Goal: Navigation & Orientation: Find specific page/section

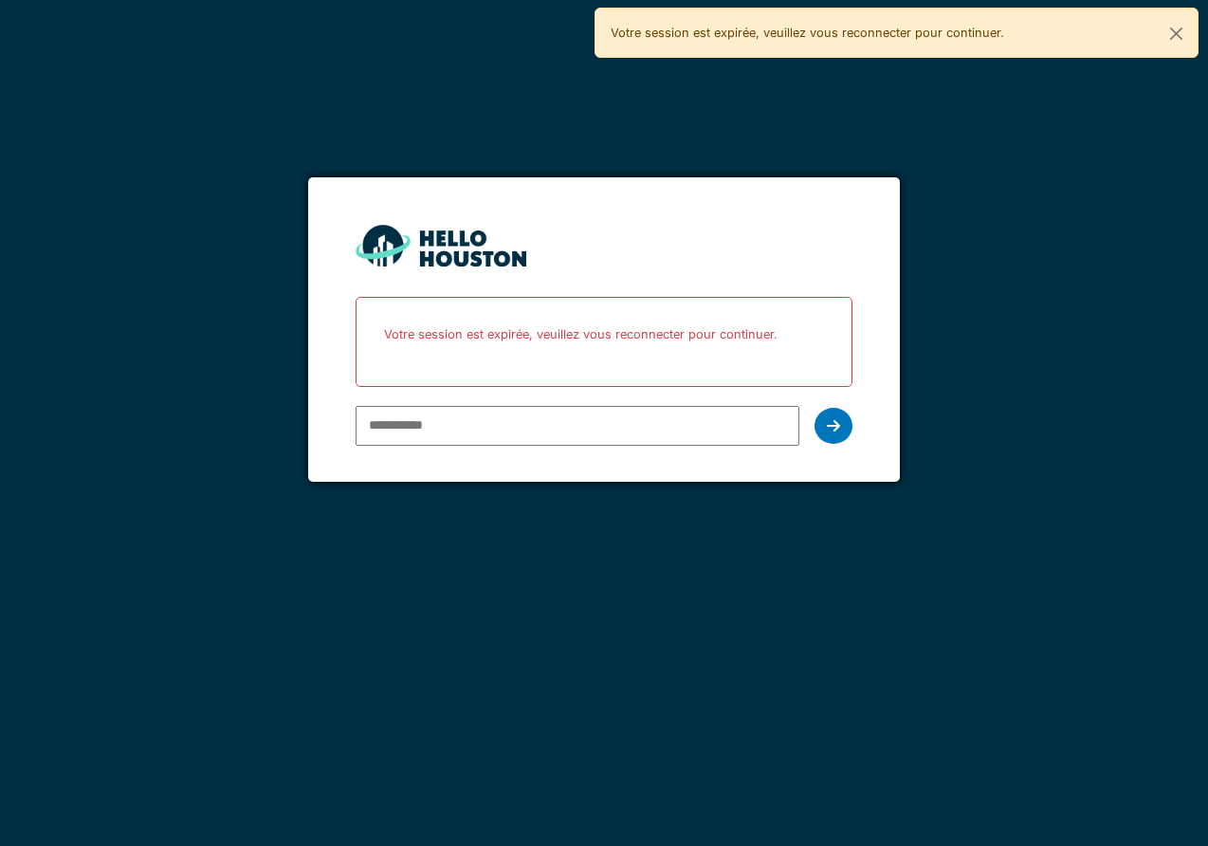
click at [467, 419] on input "email" at bounding box center [578, 426] width 444 height 40
type input "**********"
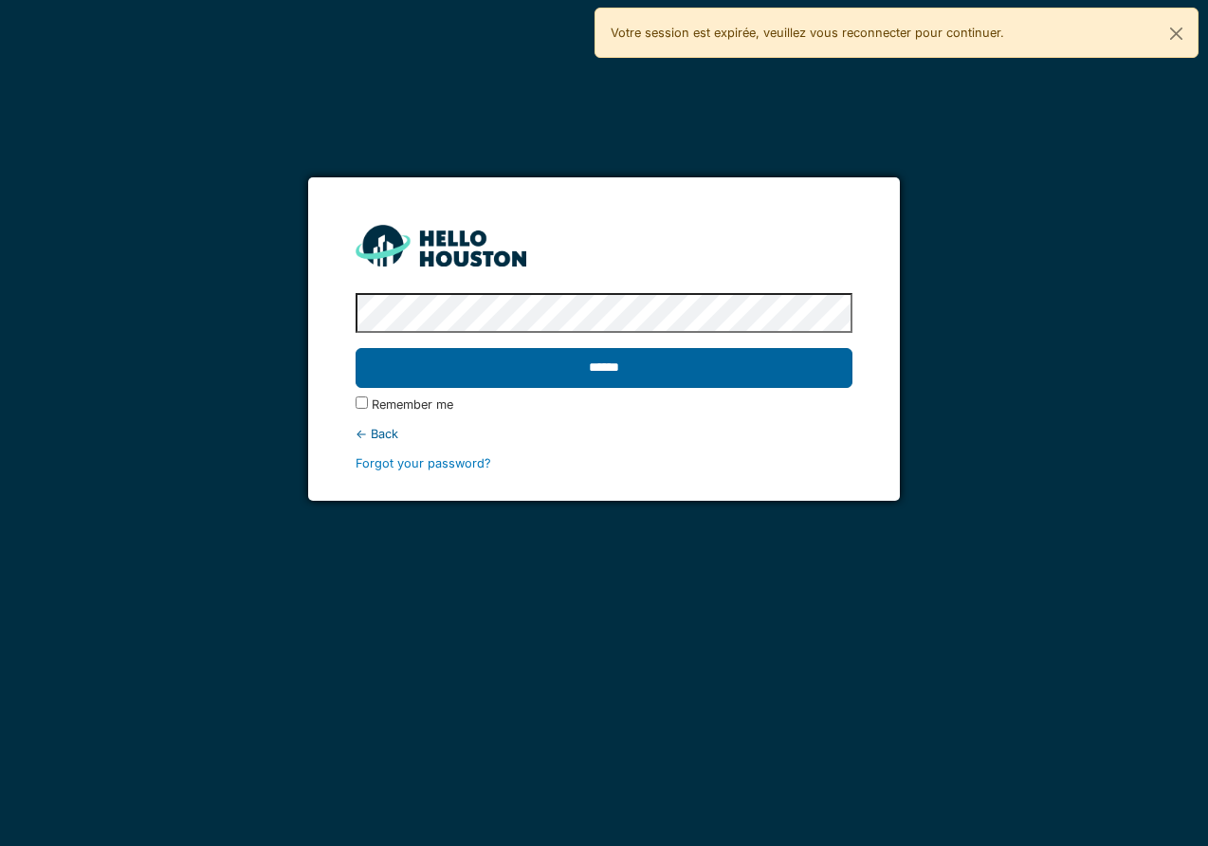
click at [356, 348] on input "******" at bounding box center [604, 368] width 497 height 40
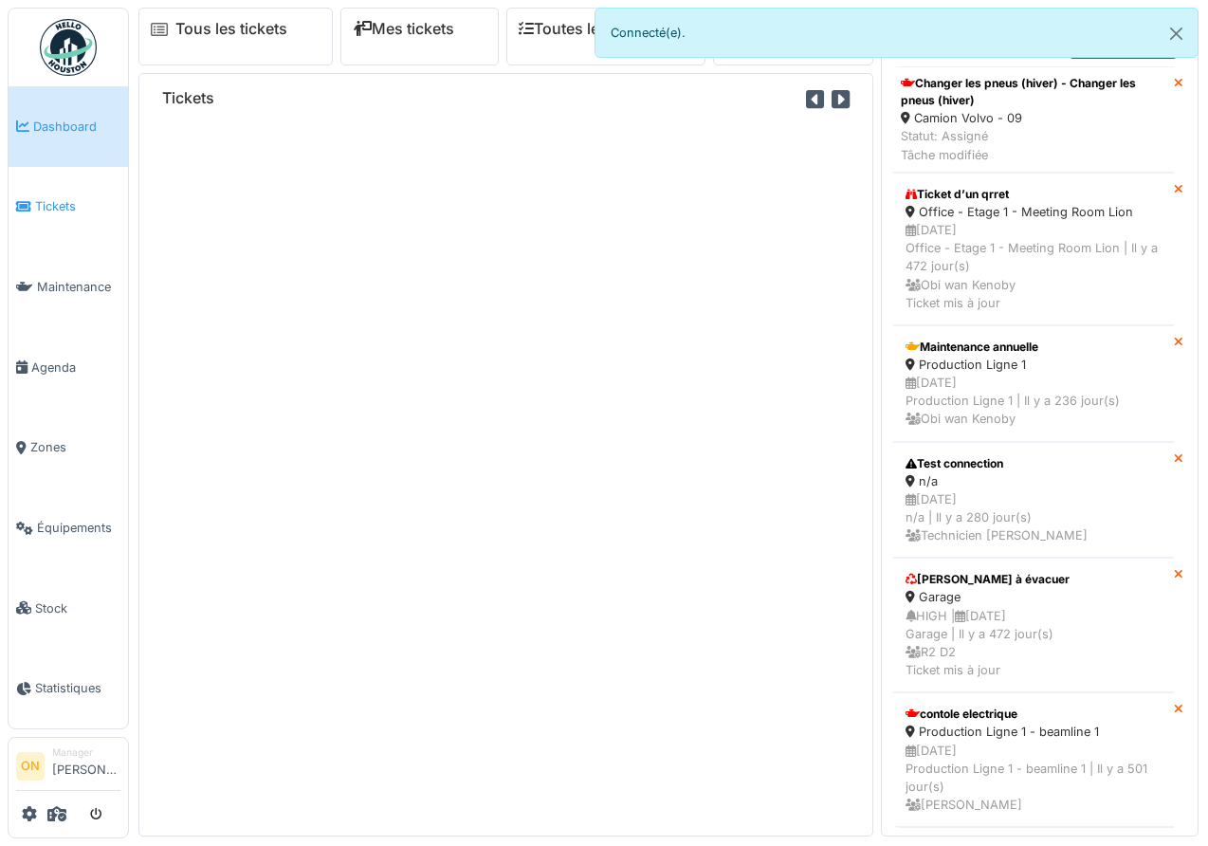
click at [58, 197] on span "Tickets" at bounding box center [77, 206] width 85 height 18
click at [46, 212] on link "Tickets" at bounding box center [69, 207] width 120 height 81
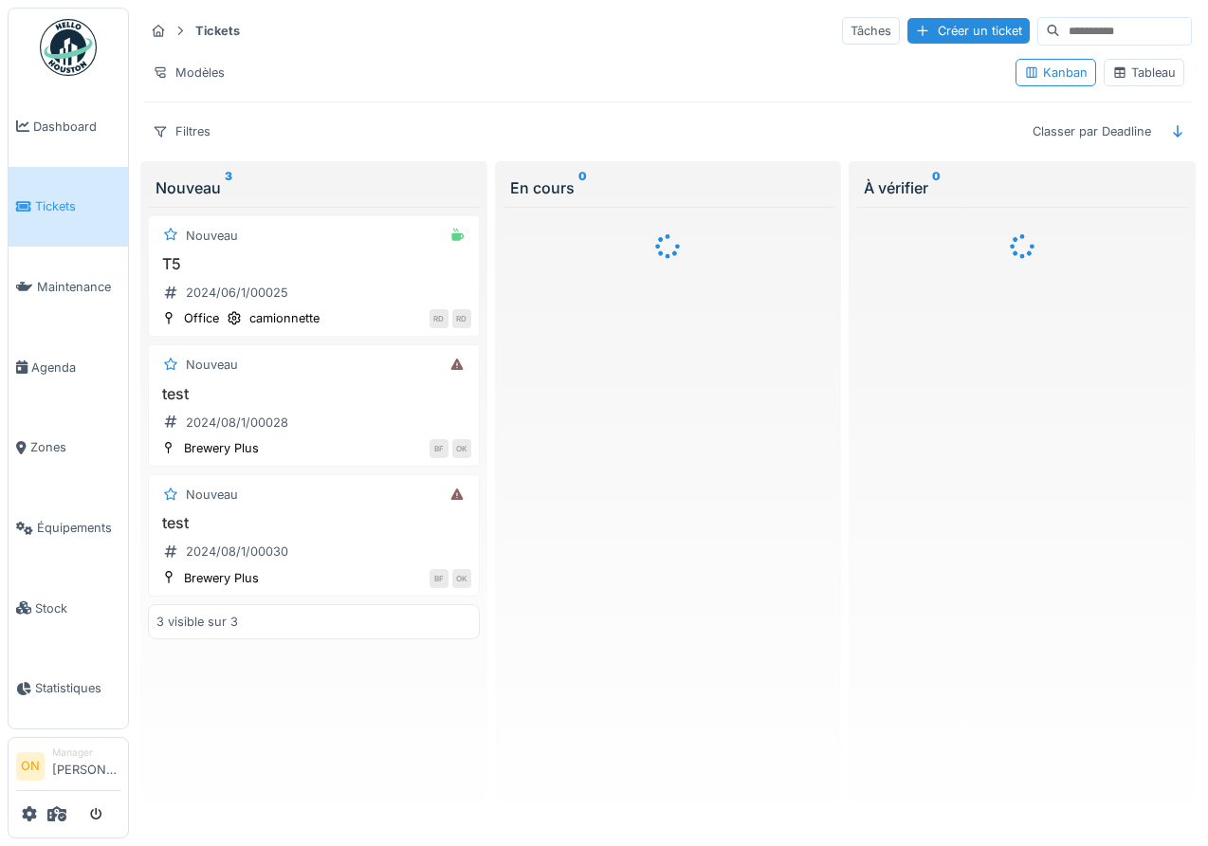
click at [1151, 73] on div "Tableau" at bounding box center [1145, 73] width 64 height 18
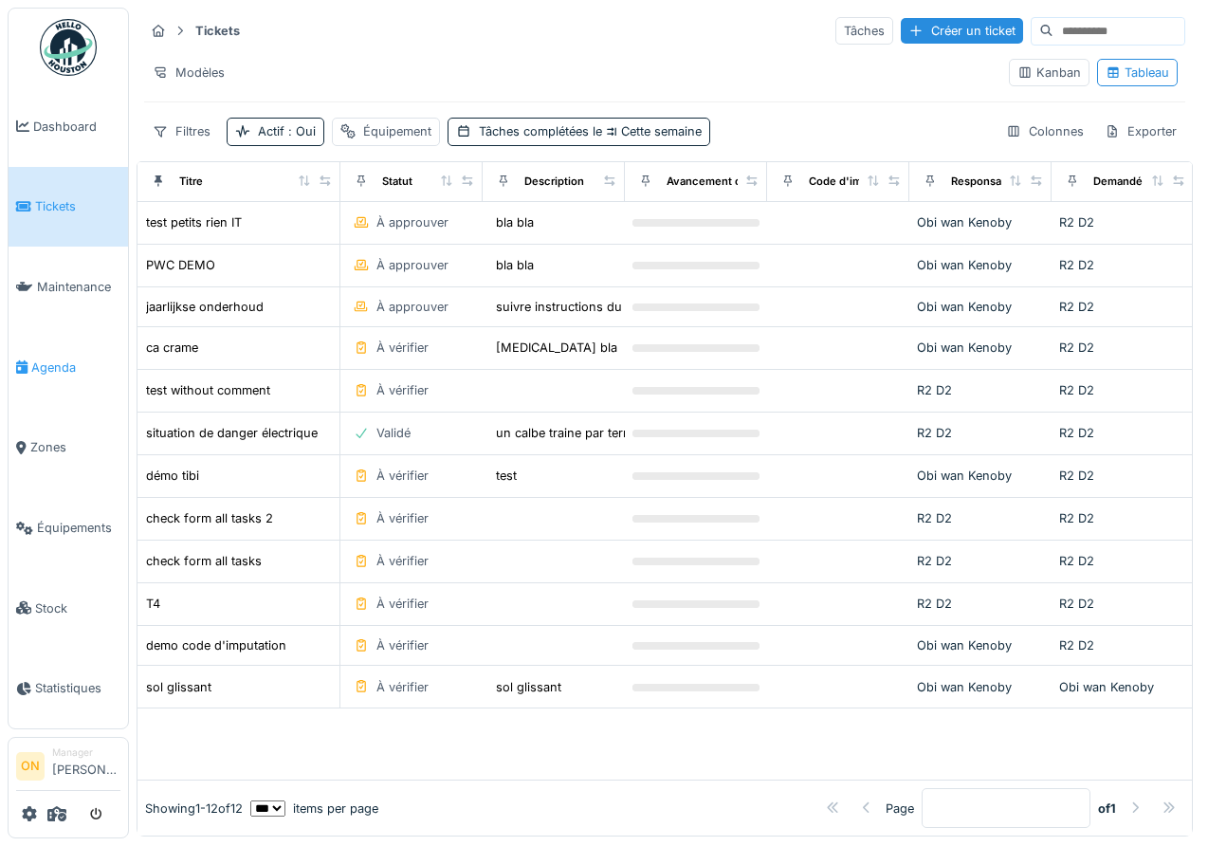
click at [46, 359] on span "Agenda" at bounding box center [75, 368] width 89 height 18
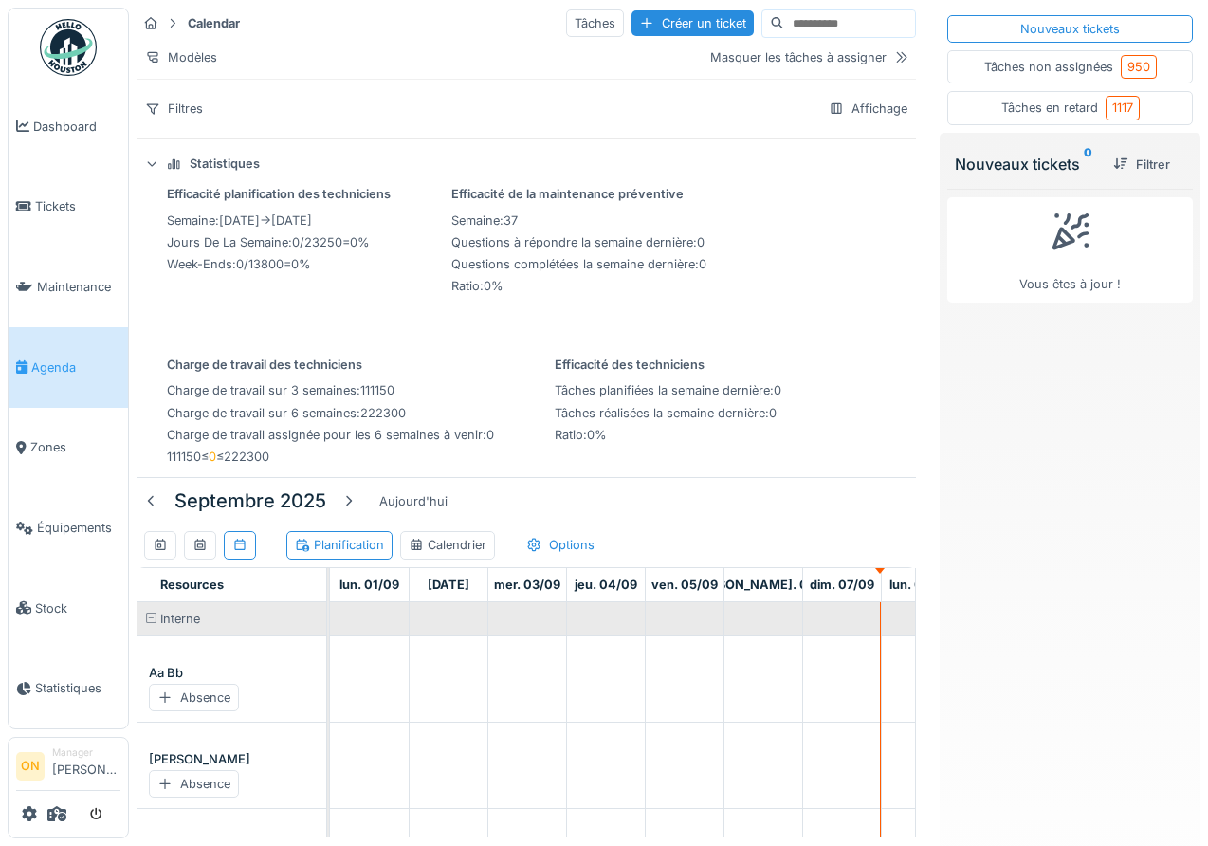
drag, startPoint x: 242, startPoint y: 160, endPoint x: 190, endPoint y: 185, distance: 57.7
click at [242, 160] on div "Statistiques" at bounding box center [225, 164] width 70 height 18
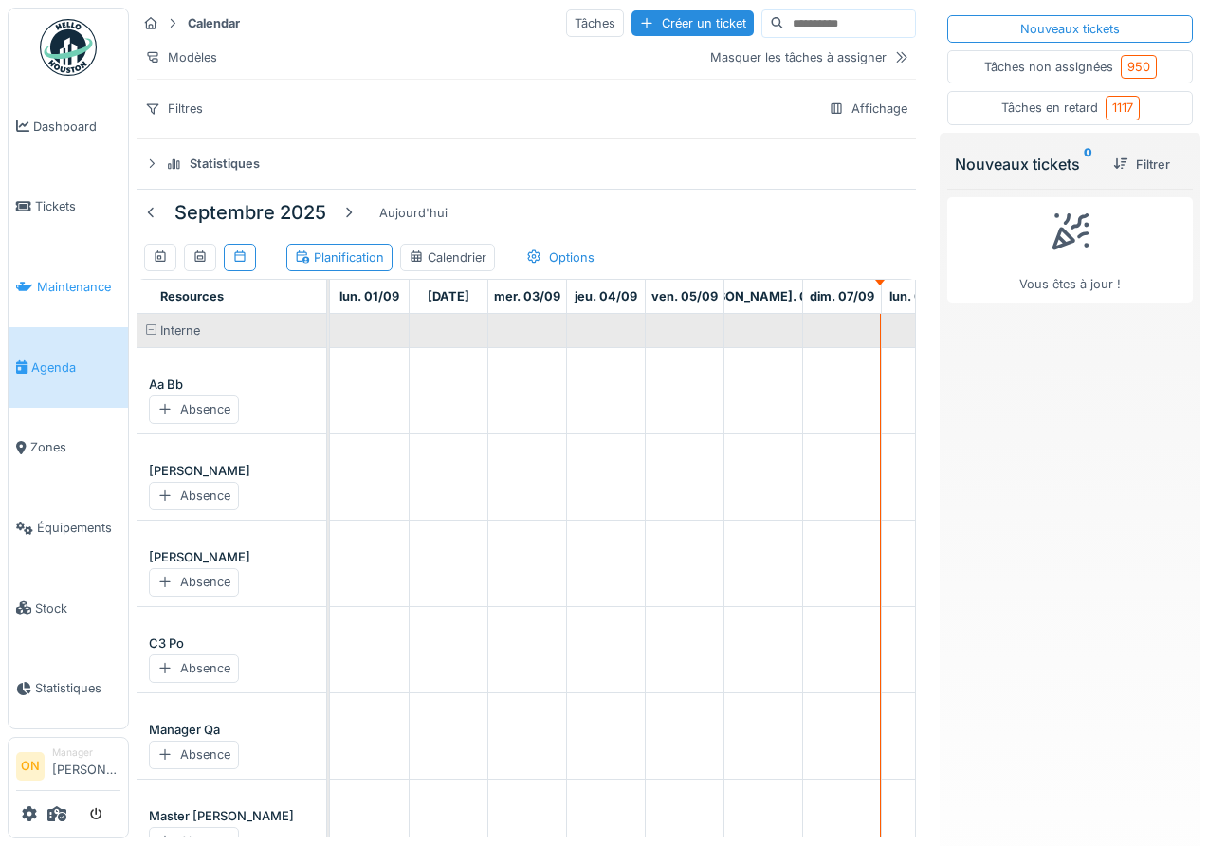
click at [79, 285] on span "Maintenance" at bounding box center [78, 287] width 83 height 18
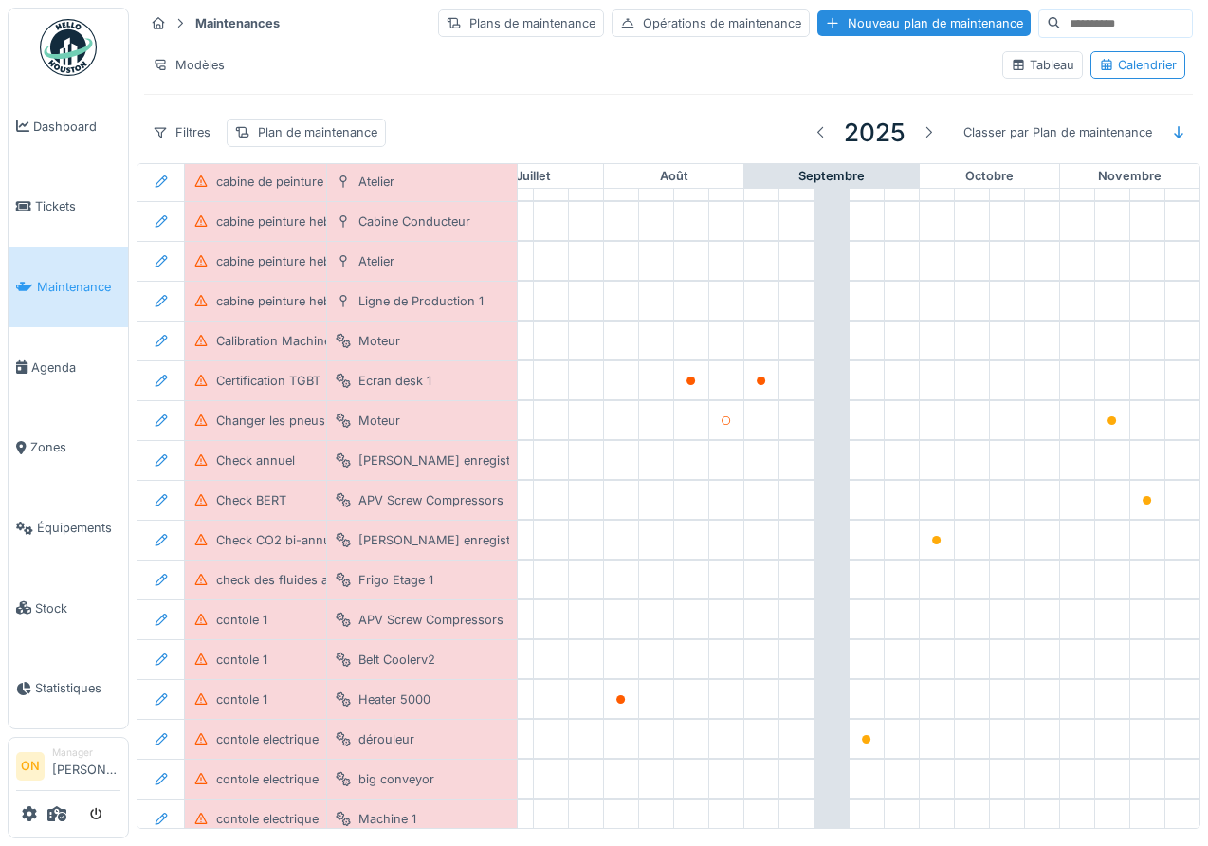
scroll to position [201, 1016]
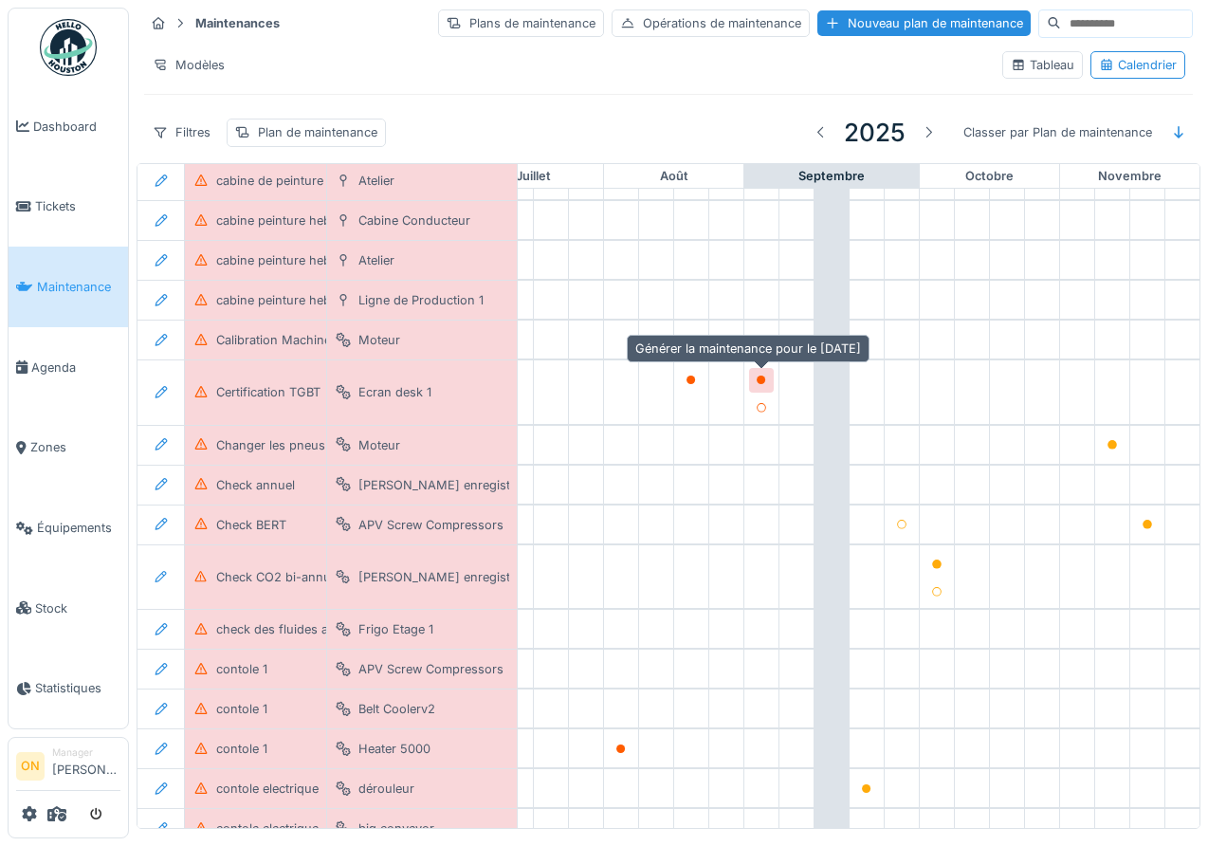
click at [764, 378] on icon at bounding box center [761, 380] width 9 height 9
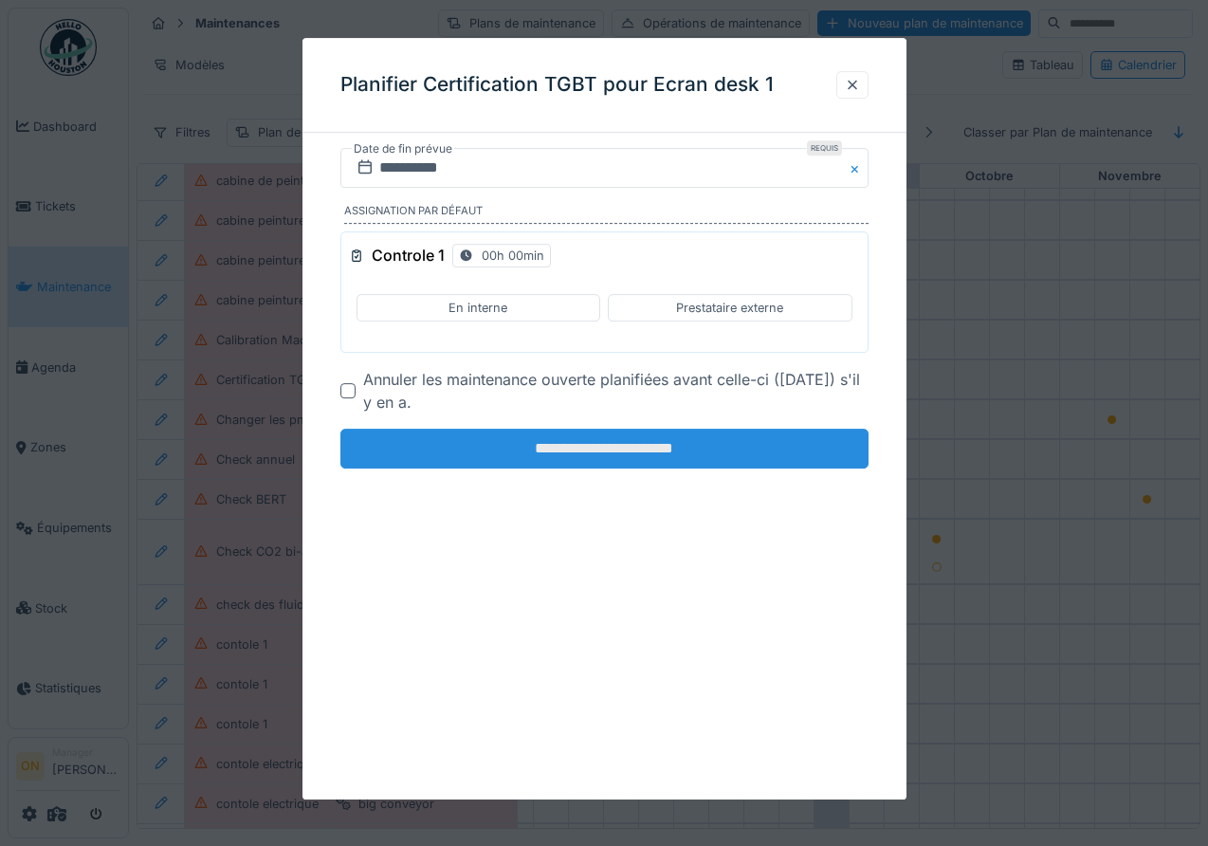
click at [687, 439] on input "**********" at bounding box center [604, 449] width 528 height 40
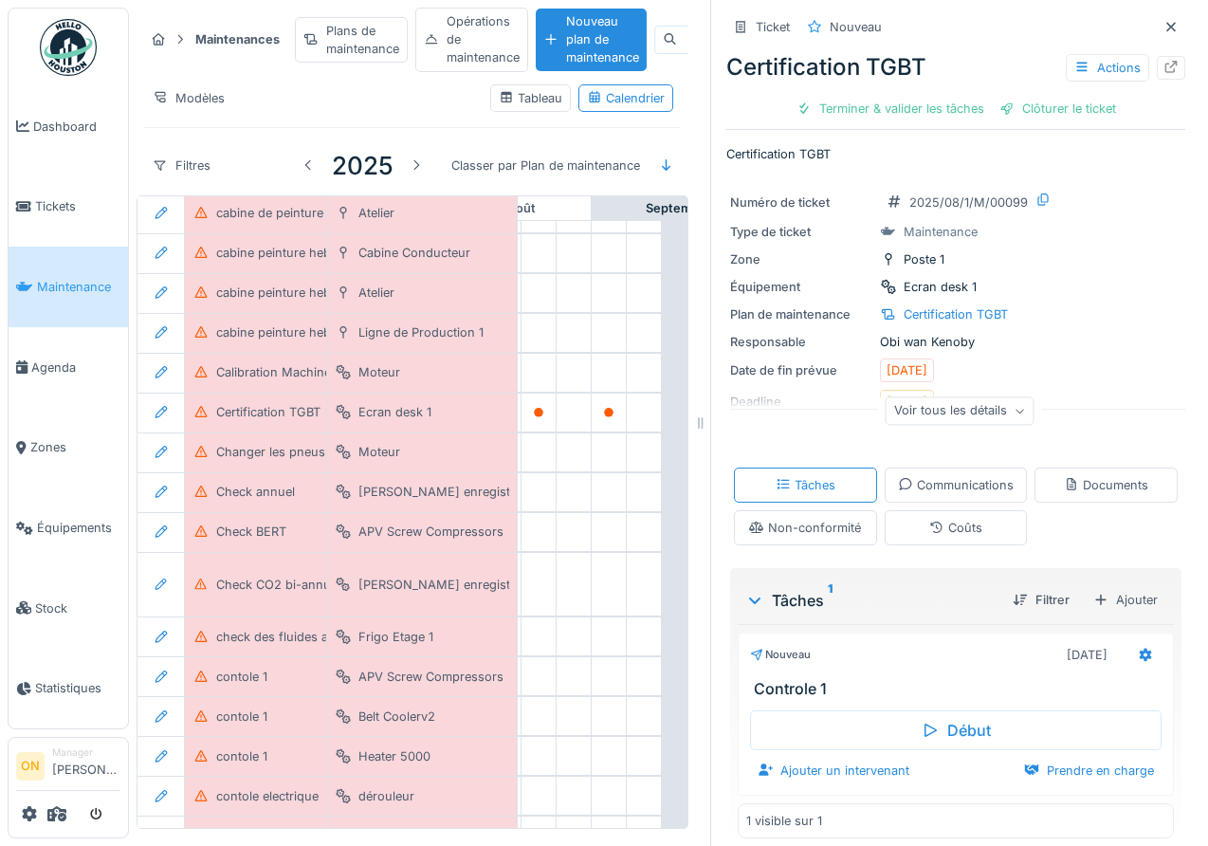
scroll to position [201, 1179]
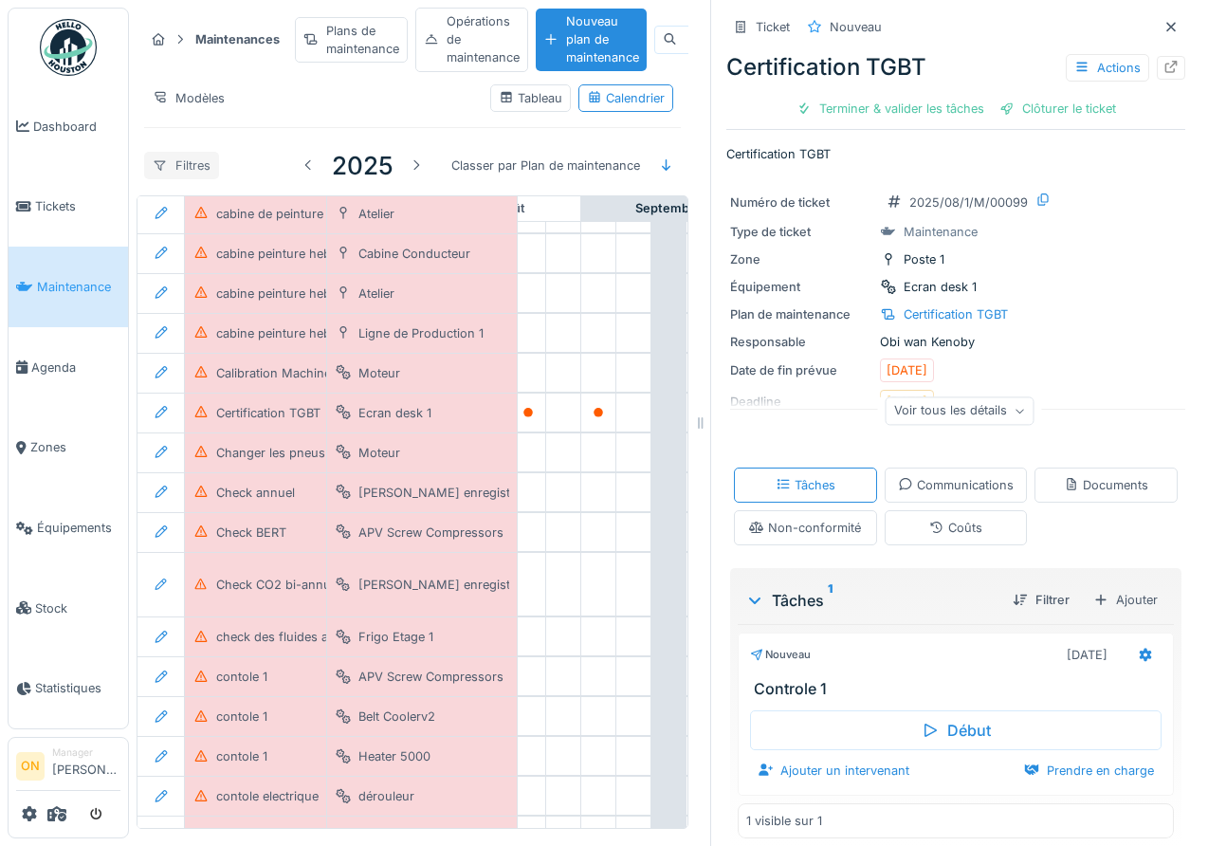
drag, startPoint x: 176, startPoint y: 161, endPoint x: 191, endPoint y: 164, distance: 14.5
click at [177, 161] on div "Filtres" at bounding box center [181, 166] width 75 height 28
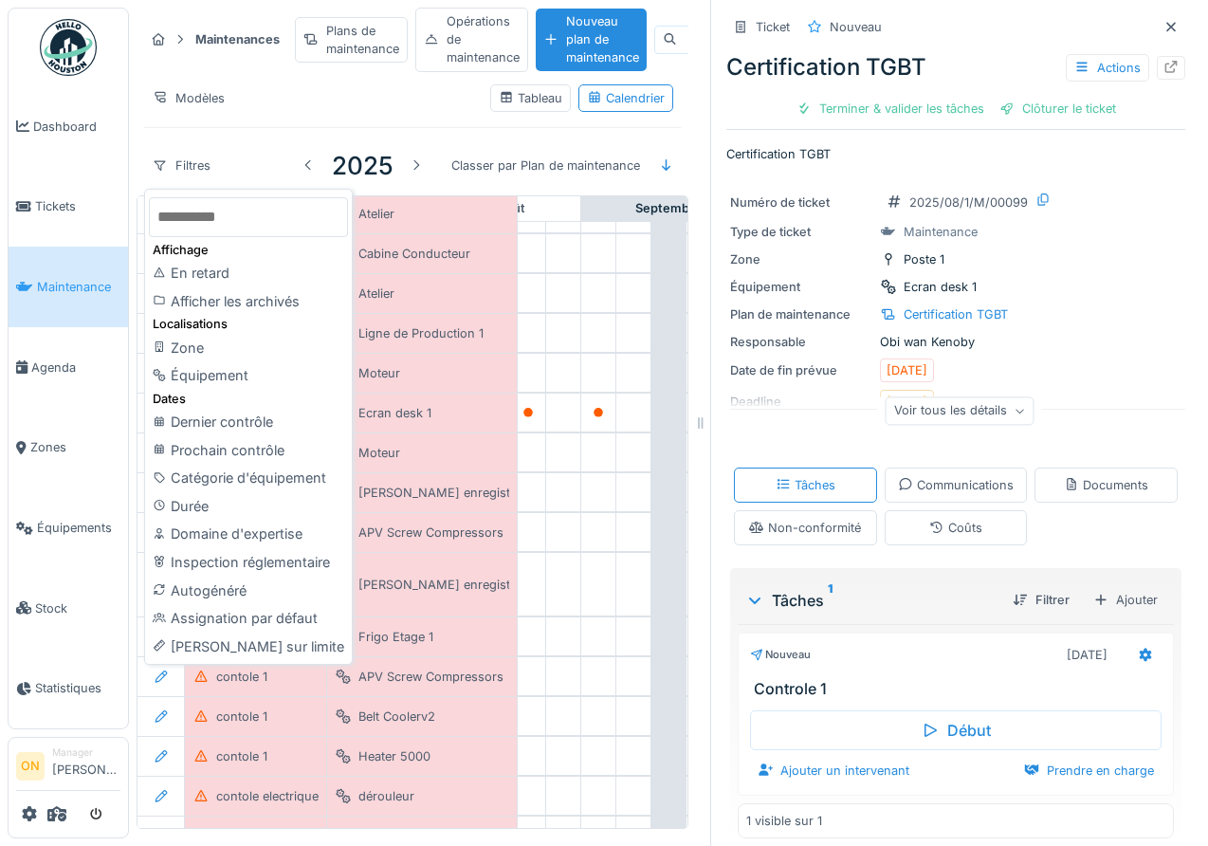
click at [288, 156] on div "2025 Classer par Plan de maintenance" at bounding box center [483, 165] width 395 height 45
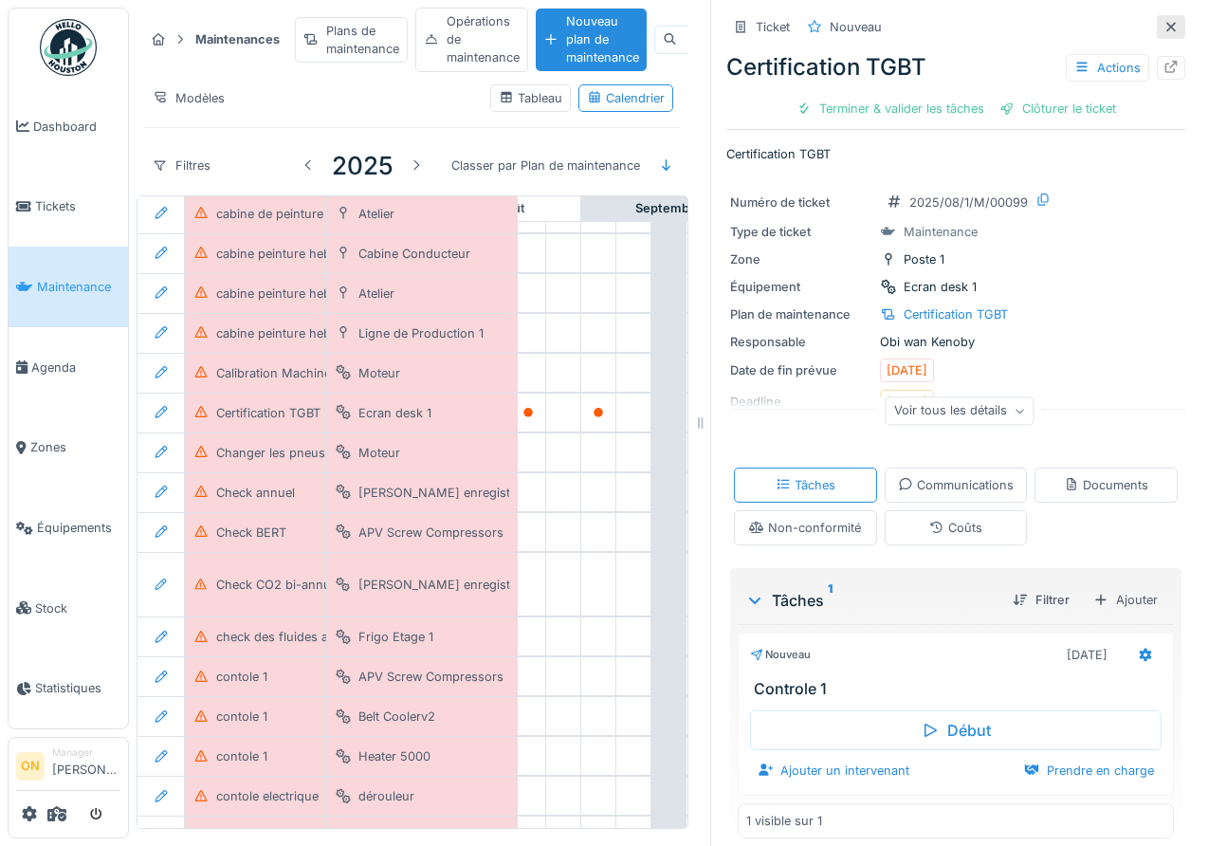
click at [1168, 24] on icon at bounding box center [1171, 27] width 15 height 12
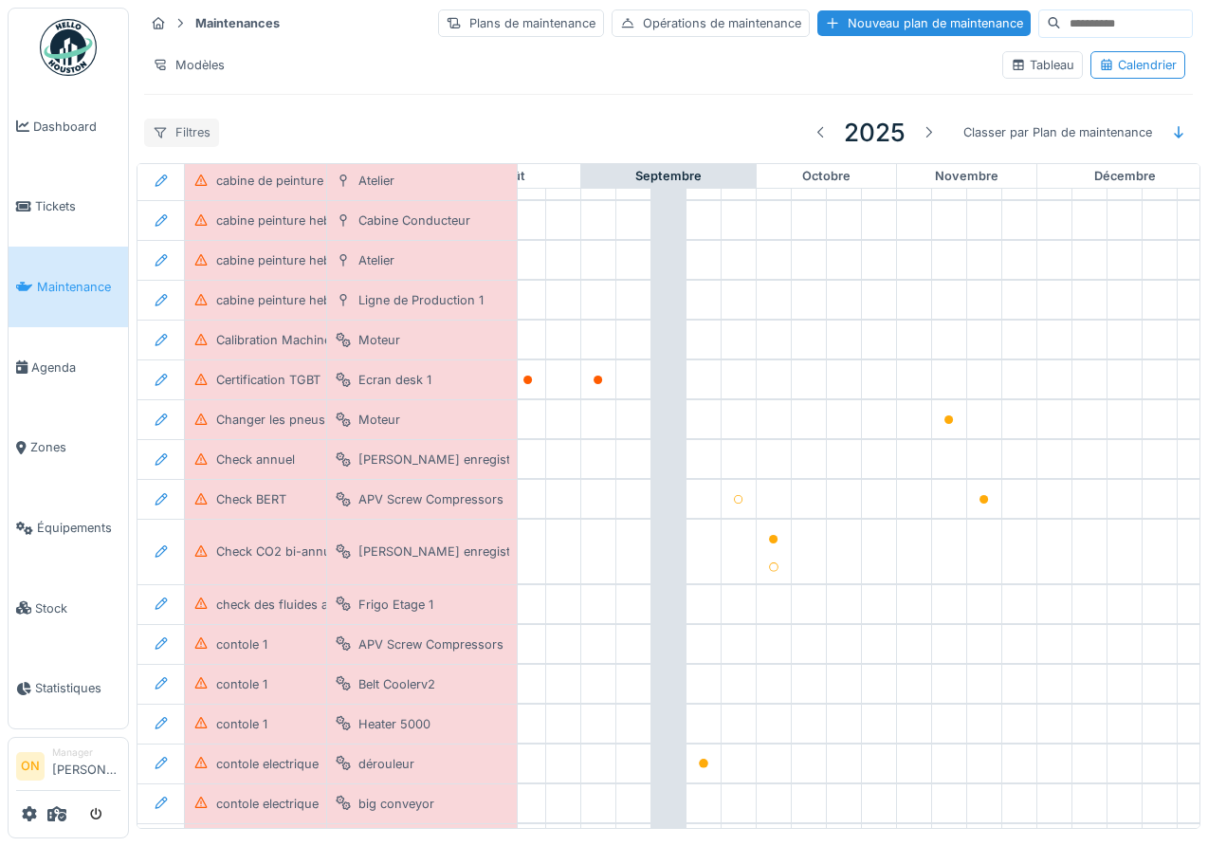
click at [183, 138] on div "Filtres" at bounding box center [181, 133] width 75 height 28
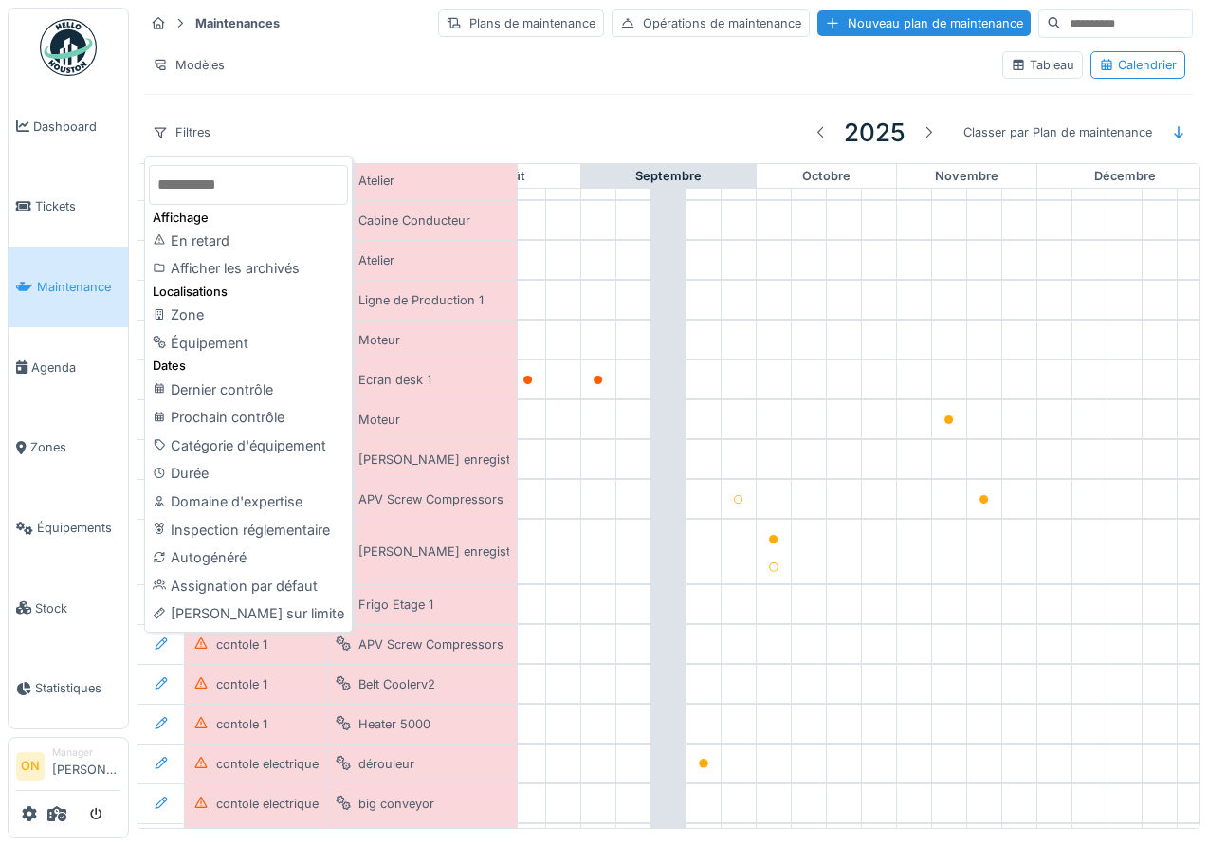
click at [1048, 59] on div "Tableau" at bounding box center [1043, 65] width 64 height 18
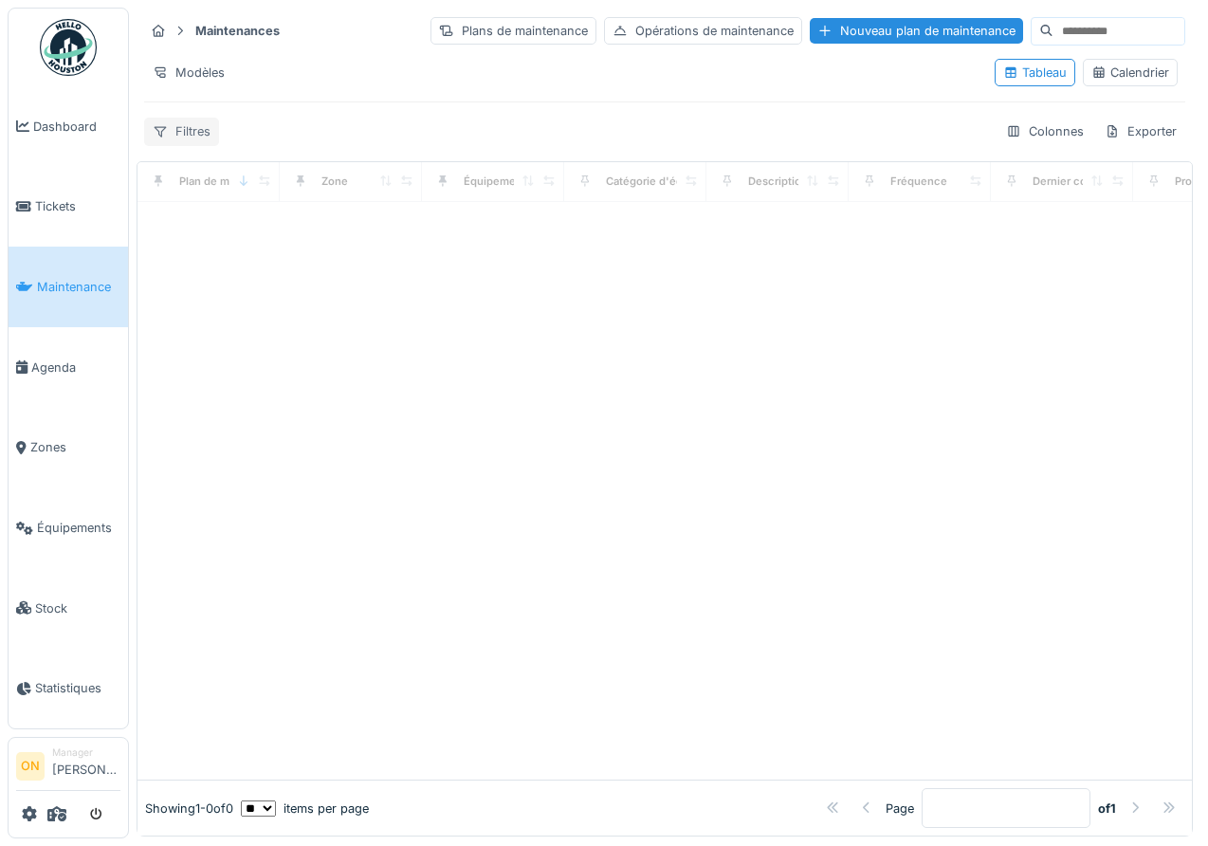
click at [176, 127] on div "Filtres" at bounding box center [181, 132] width 75 height 28
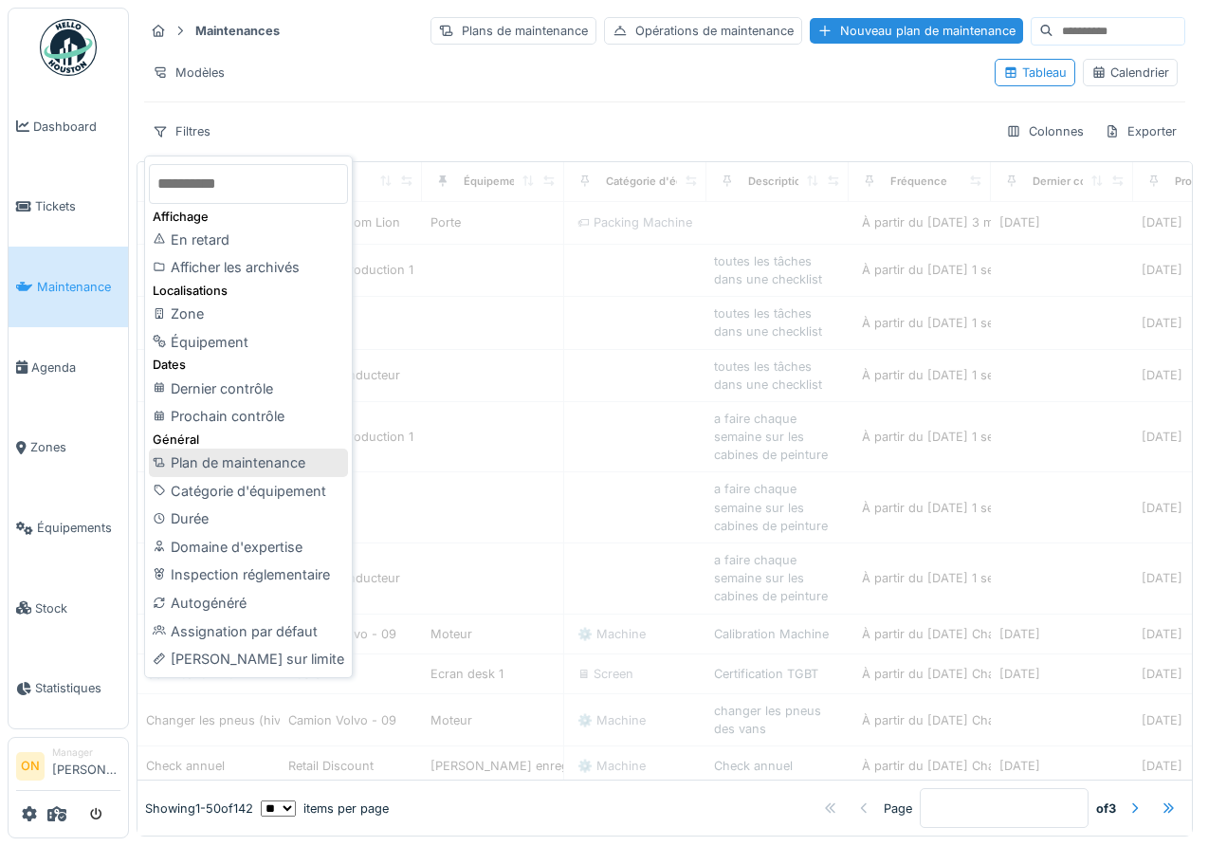
click at [250, 458] on div "Plan de maintenance" at bounding box center [248, 463] width 199 height 28
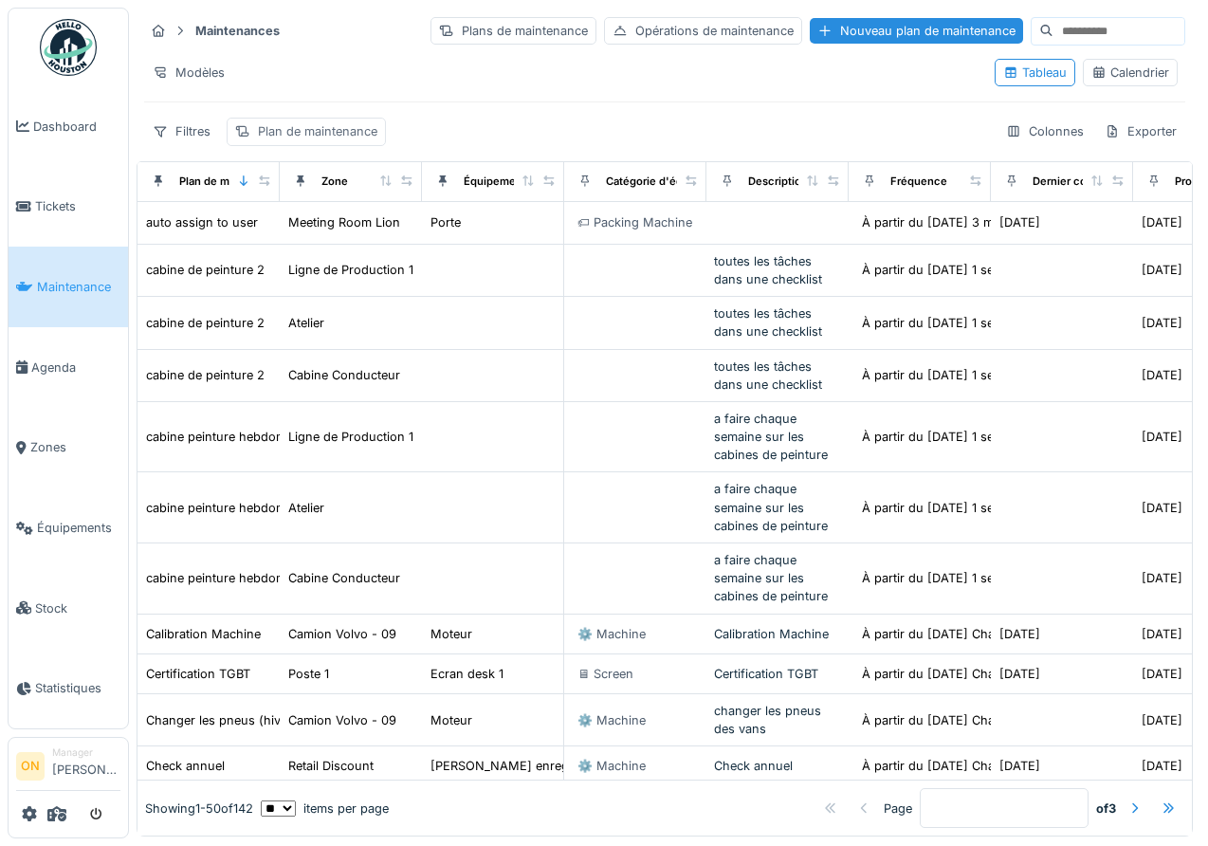
click at [310, 132] on div "Plan de maintenance" at bounding box center [318, 131] width 120 height 18
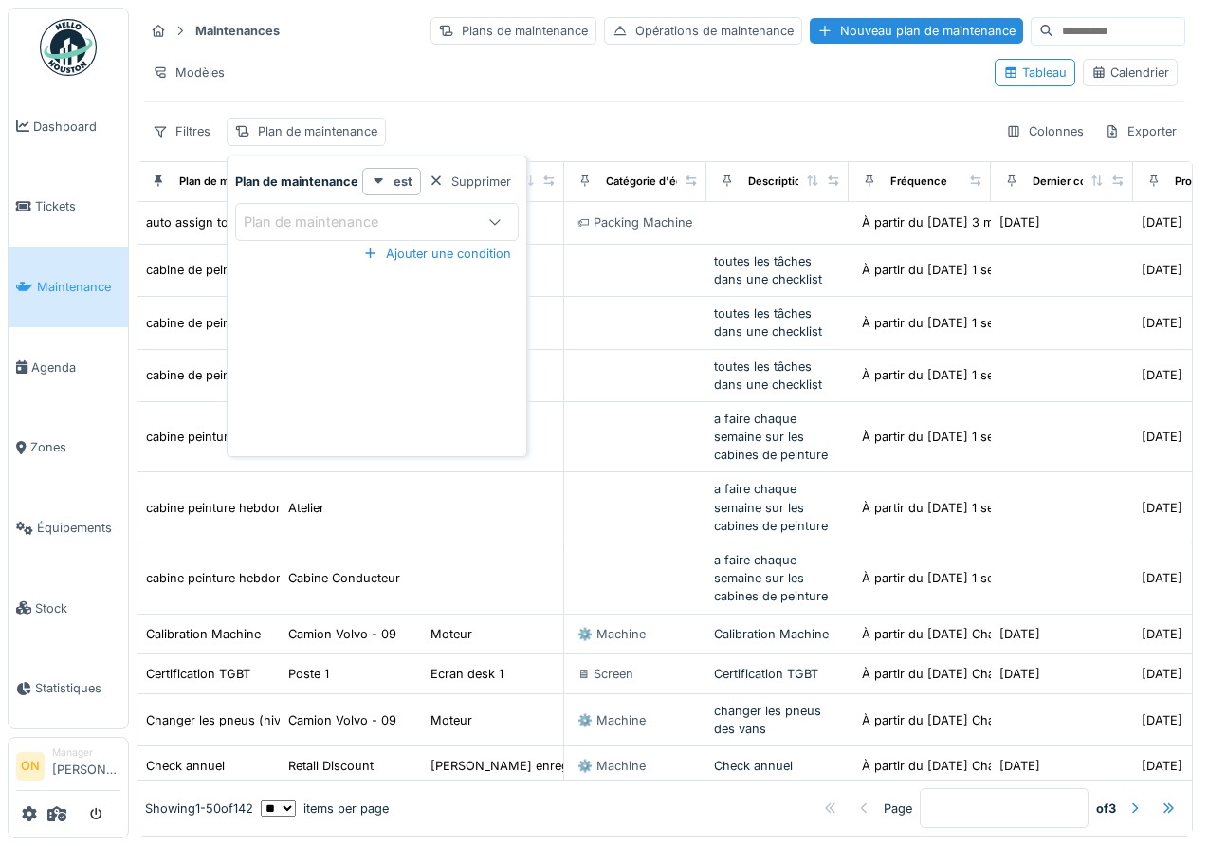
click at [304, 221] on div "Plan de maintenance" at bounding box center [324, 222] width 161 height 21
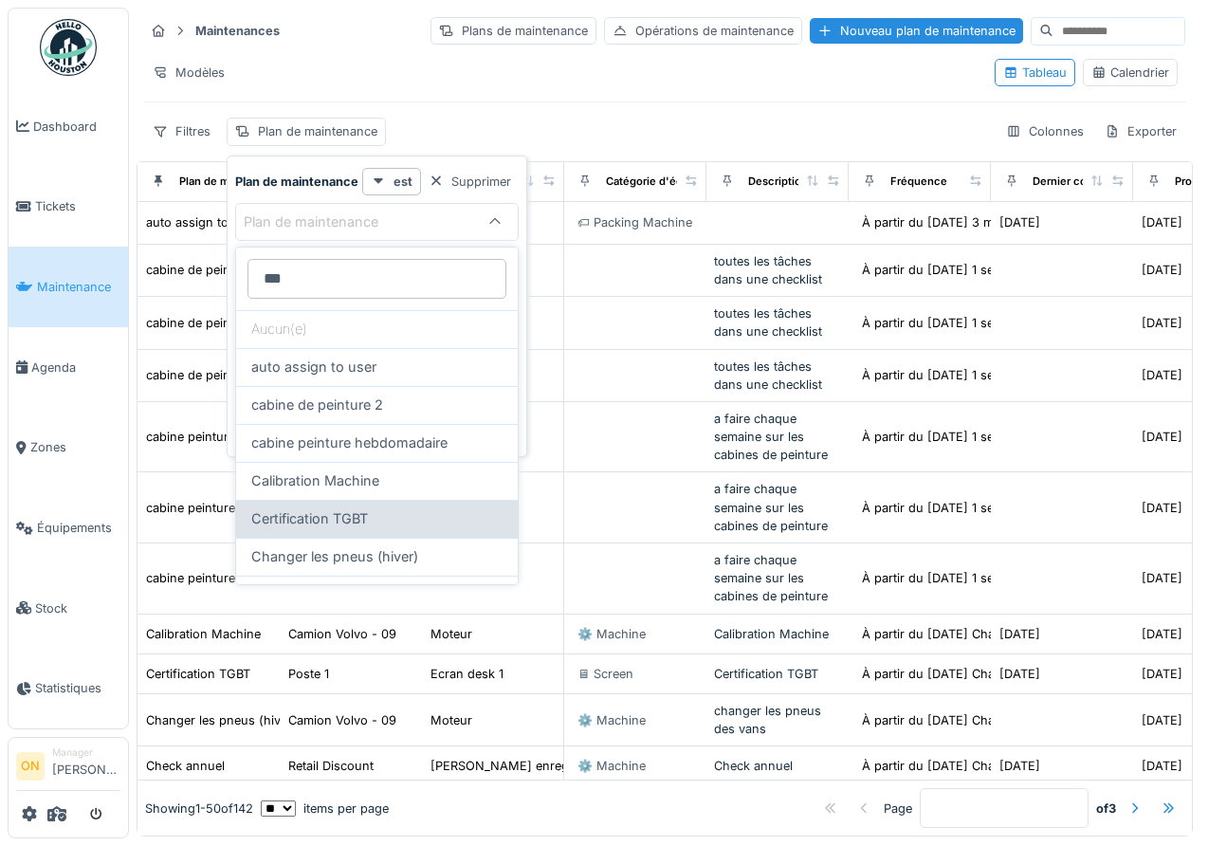
type maintenance_gxMTc "***"
click at [356, 509] on span "Certification TGBT" at bounding box center [309, 518] width 117 height 21
type input "***"
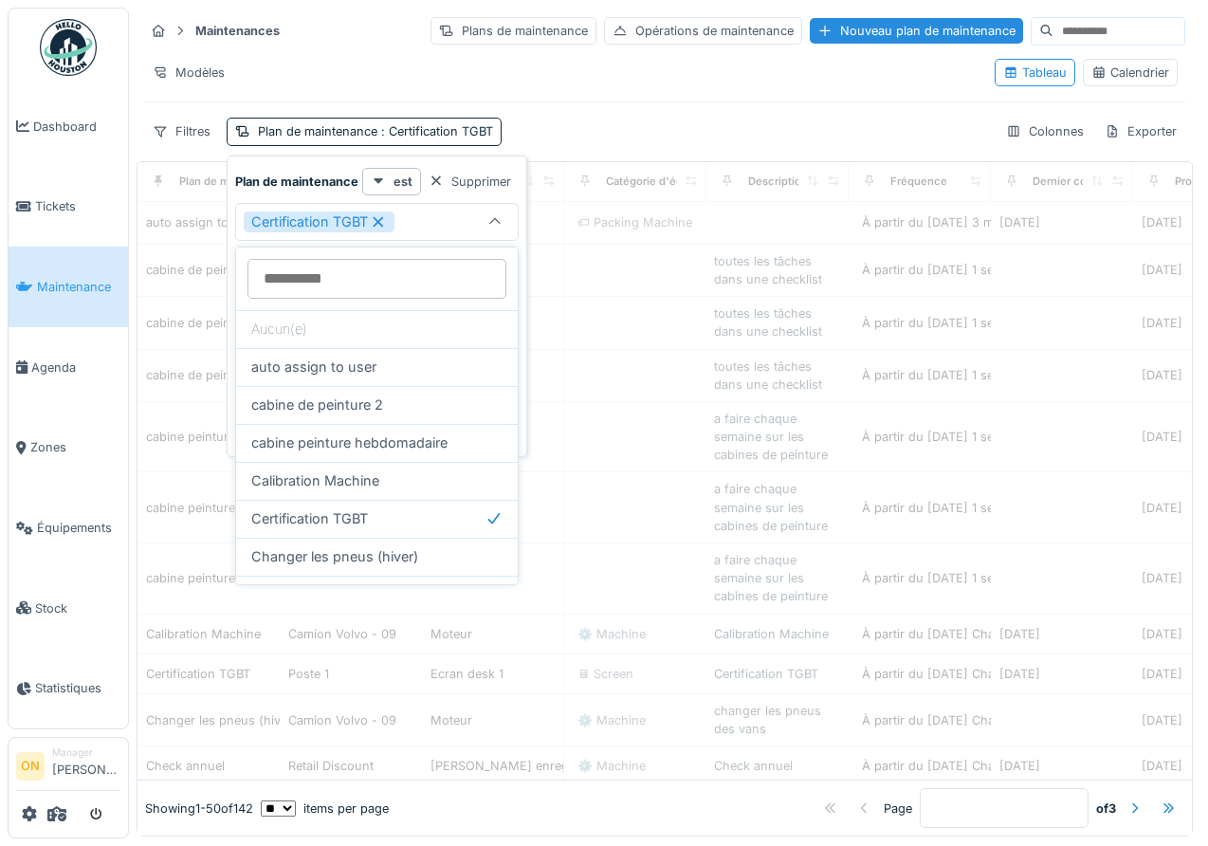
click at [379, 94] on div "Maintenances Plans de maintenance Opérations de maintenance Nouveau plan de mai…" at bounding box center [665, 81] width 1057 height 146
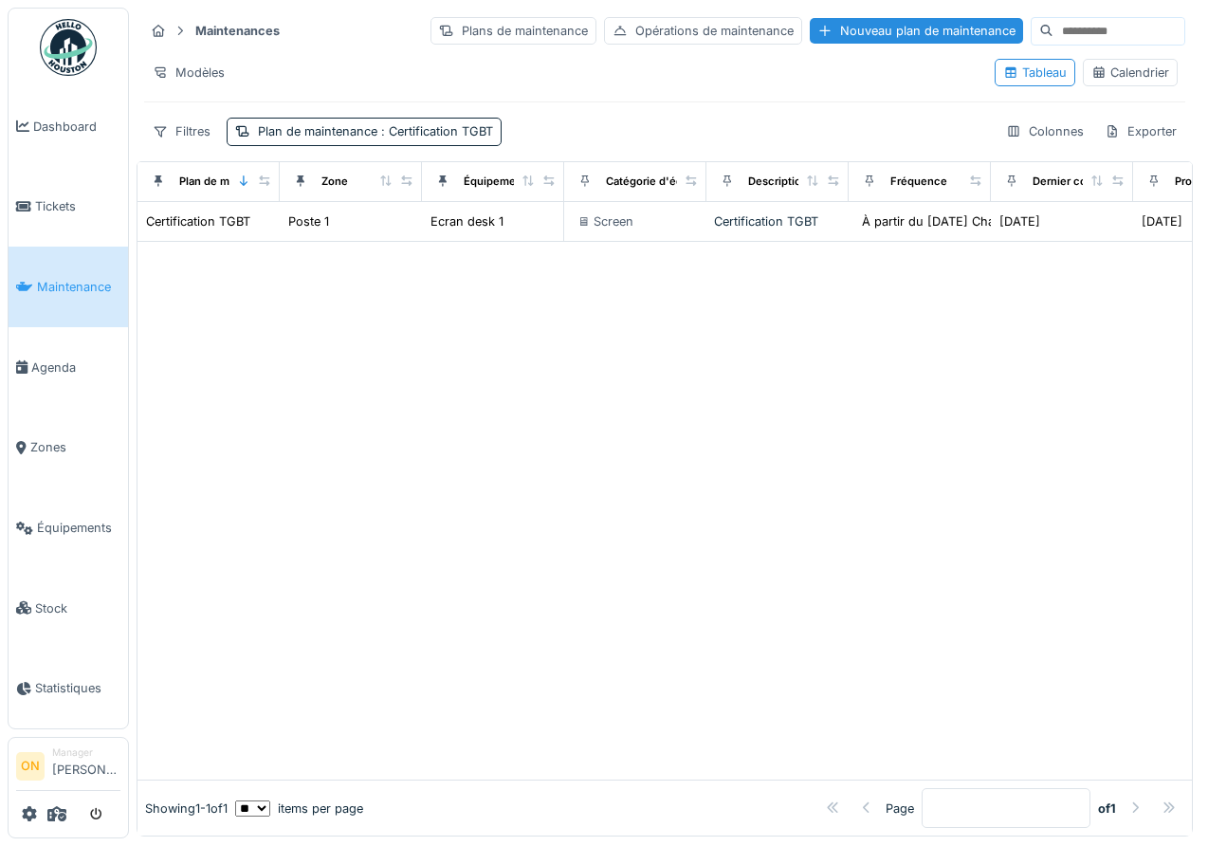
click at [1142, 73] on div "Calendrier" at bounding box center [1131, 73] width 78 height 18
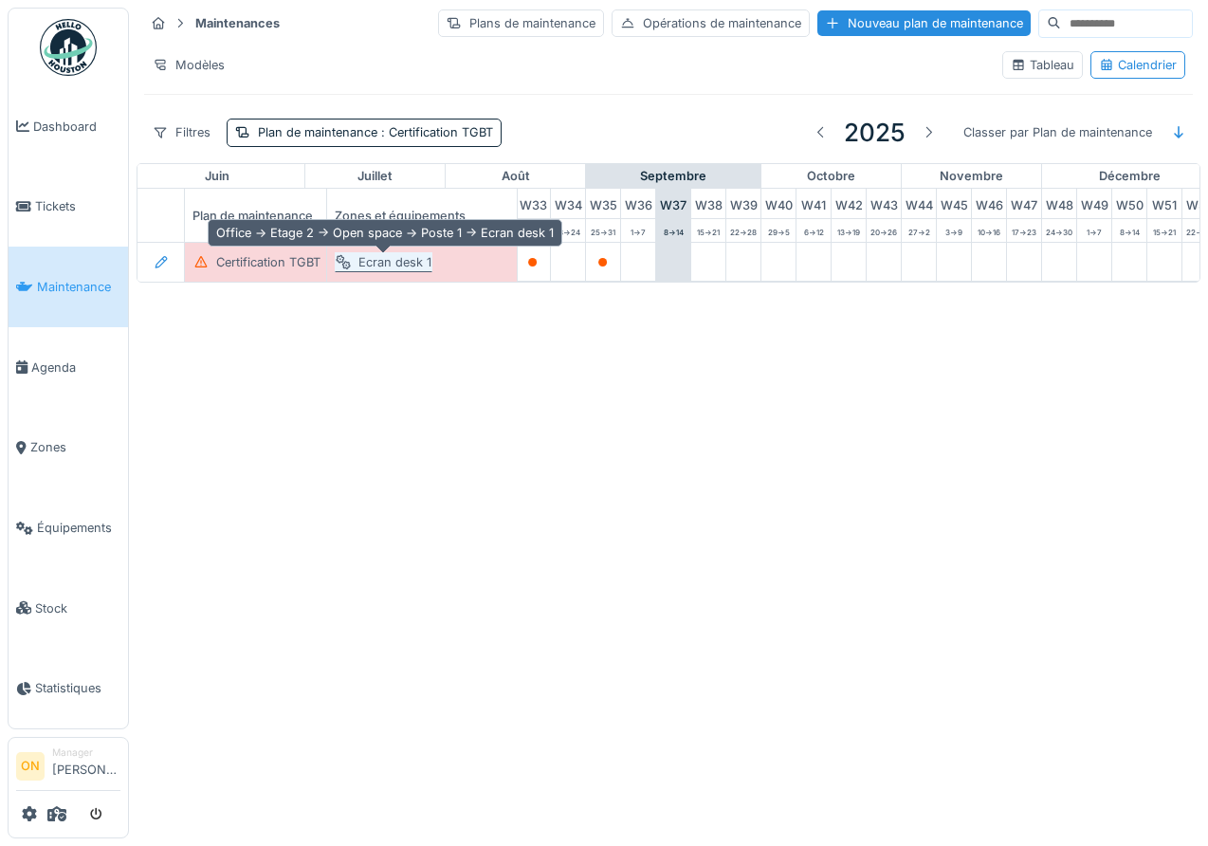
scroll to position [0, 1179]
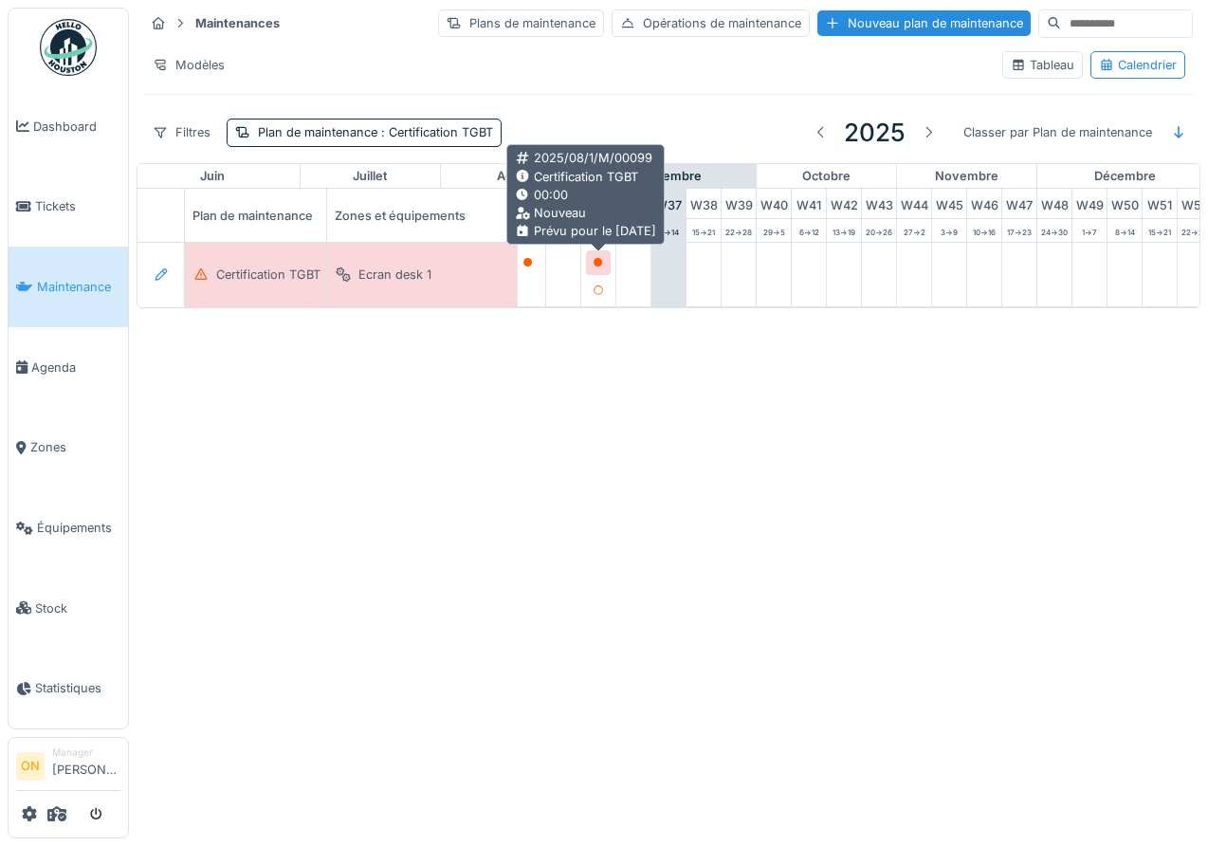
click at [593, 261] on icon at bounding box center [598, 262] width 11 height 9
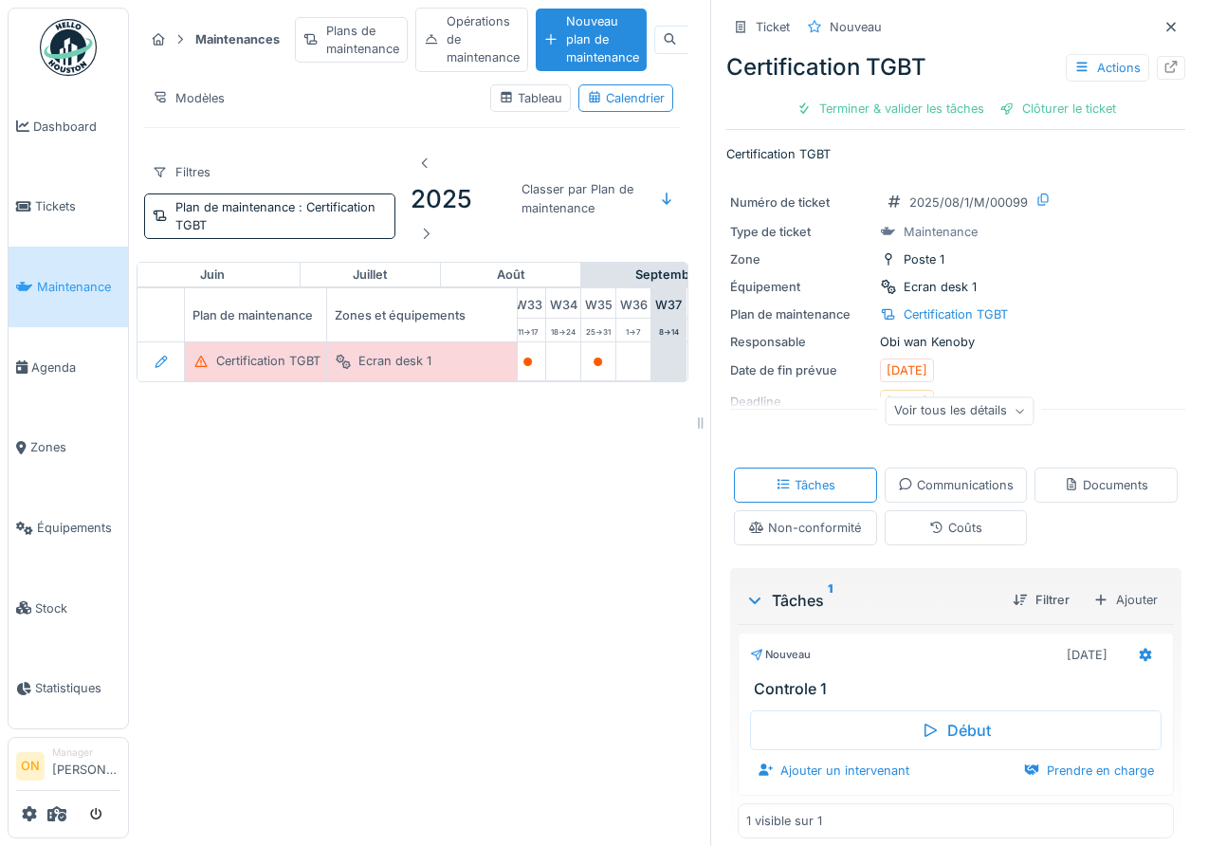
scroll to position [17, 0]
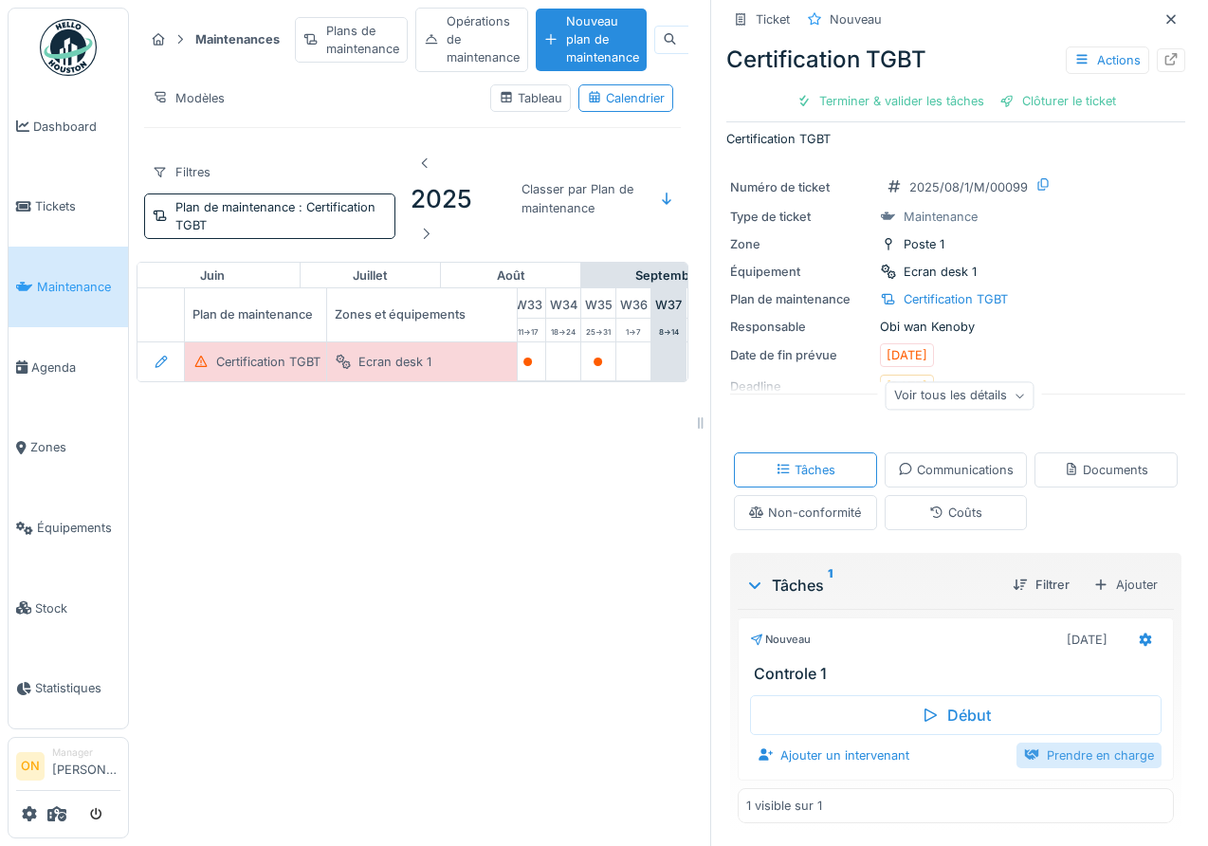
click at [1067, 763] on div "Prendre en charge" at bounding box center [1089, 756] width 145 height 26
click at [1170, 16] on icon at bounding box center [1171, 19] width 15 height 12
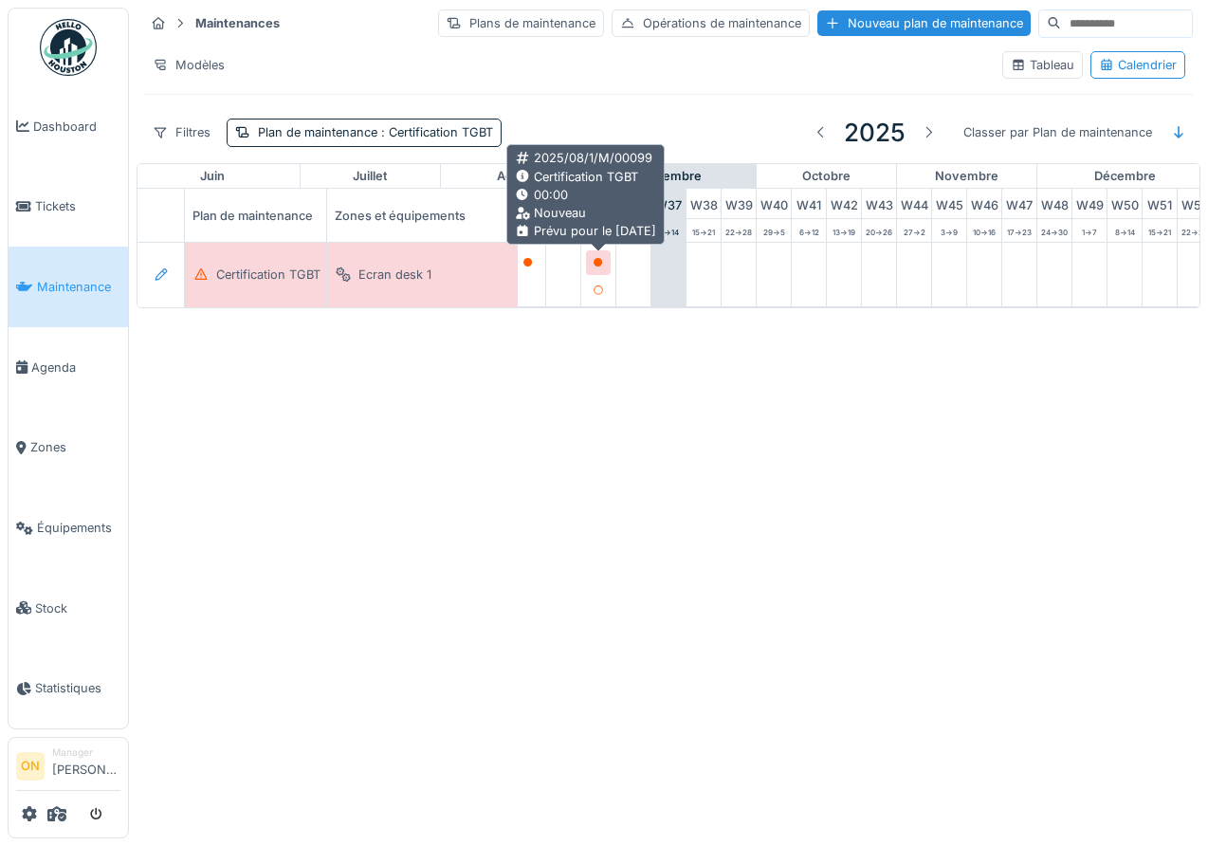
click at [605, 265] on div at bounding box center [598, 262] width 25 height 24
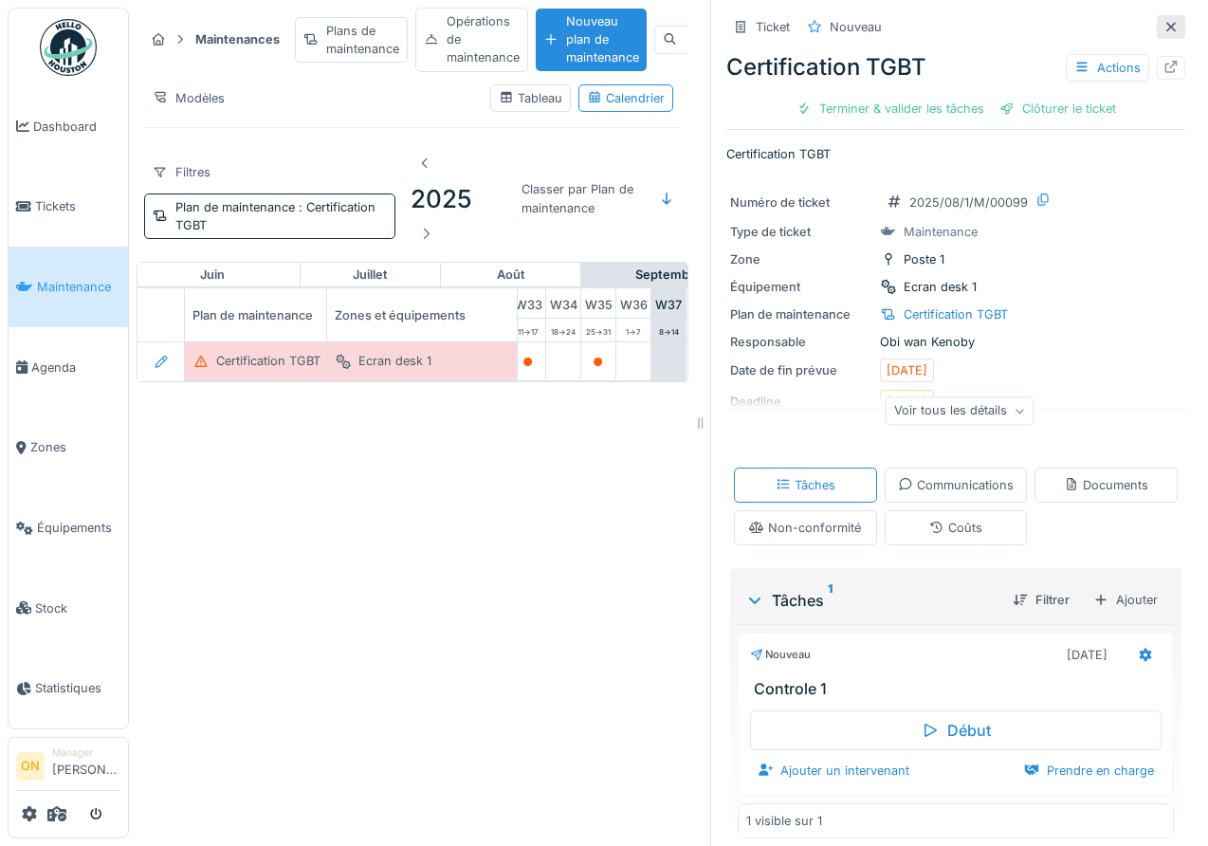
click at [1180, 36] on div at bounding box center [1171, 27] width 28 height 24
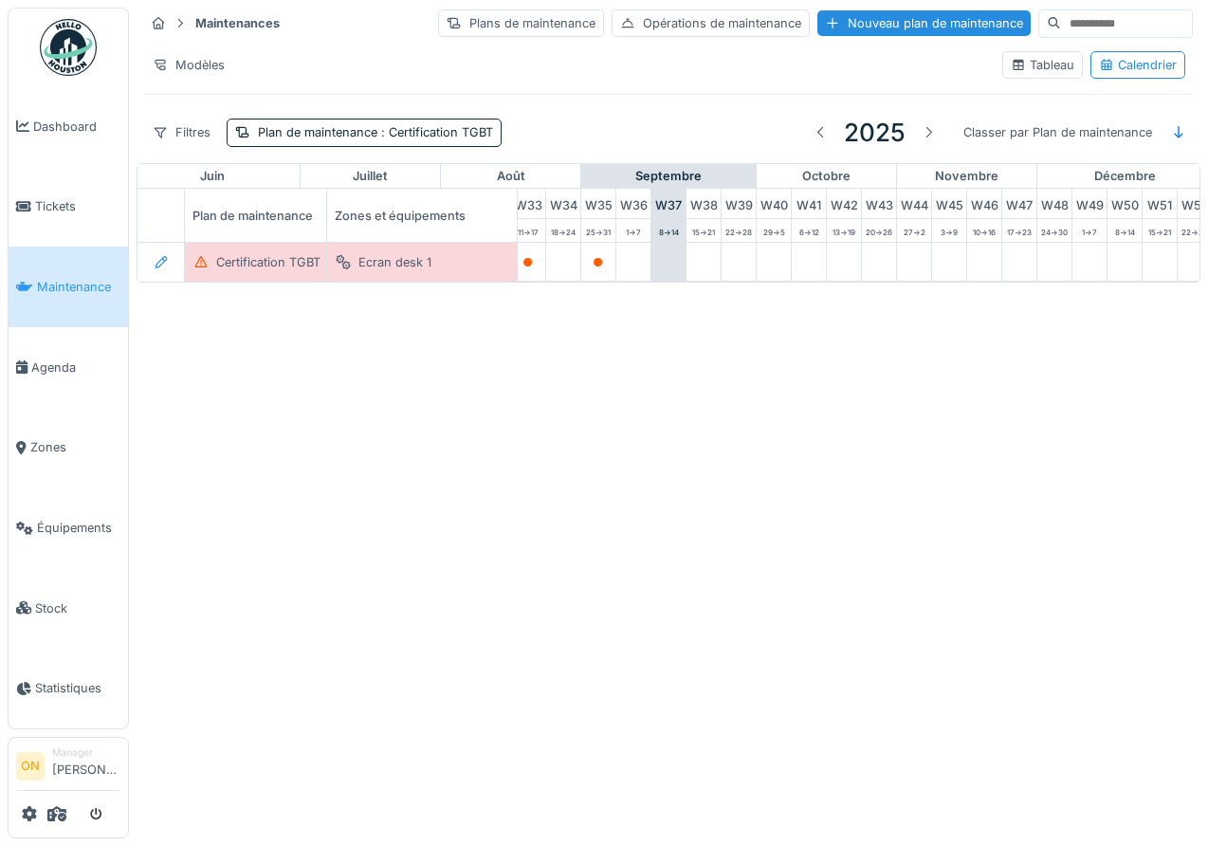
click at [851, 94] on hr at bounding box center [668, 94] width 1049 height 1
click at [46, 182] on link "Tickets" at bounding box center [69, 207] width 120 height 81
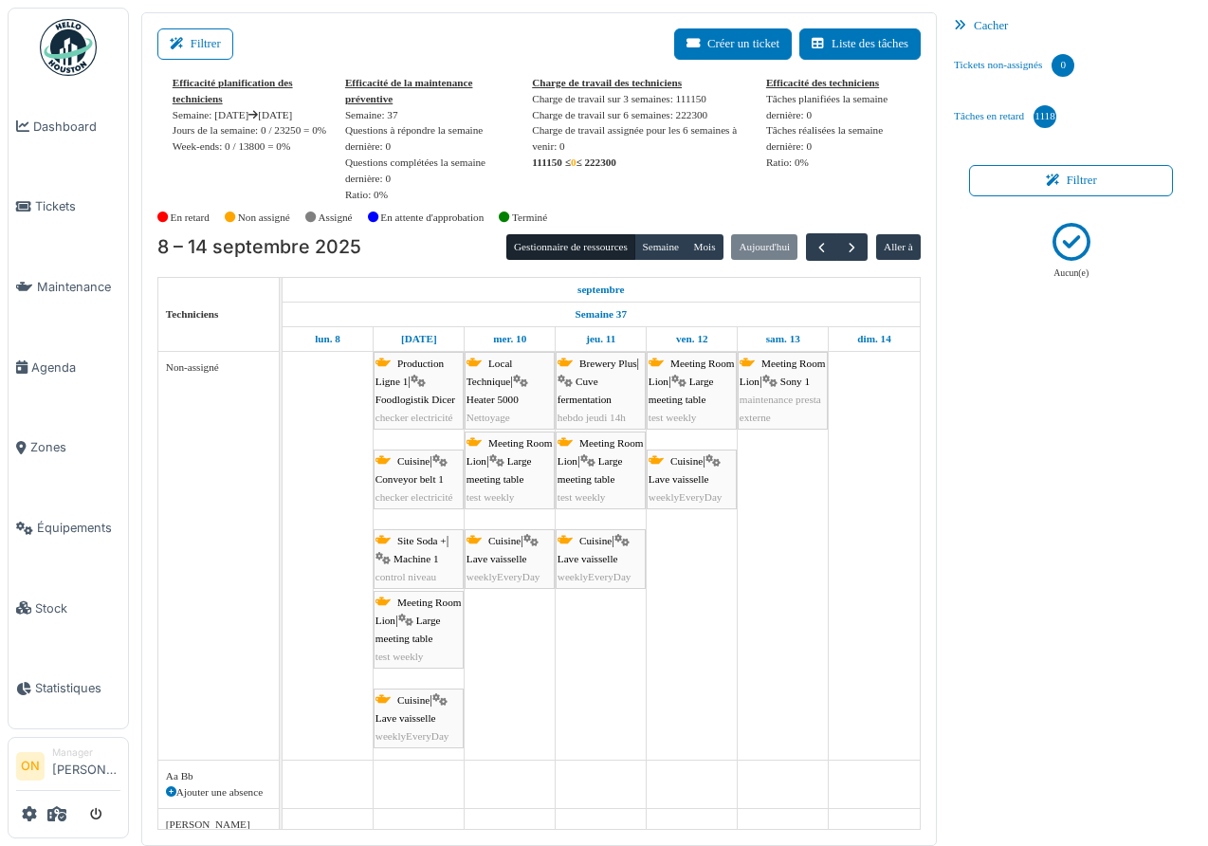
drag, startPoint x: 389, startPoint y: 219, endPoint x: 398, endPoint y: 207, distance: 15.6
click at [398, 207] on div "En attente d'approbation" at bounding box center [434, 217] width 132 height 31
click at [378, 220] on icon at bounding box center [373, 217] width 10 height 10
click at [81, 359] on span "Agenda" at bounding box center [75, 368] width 89 height 18
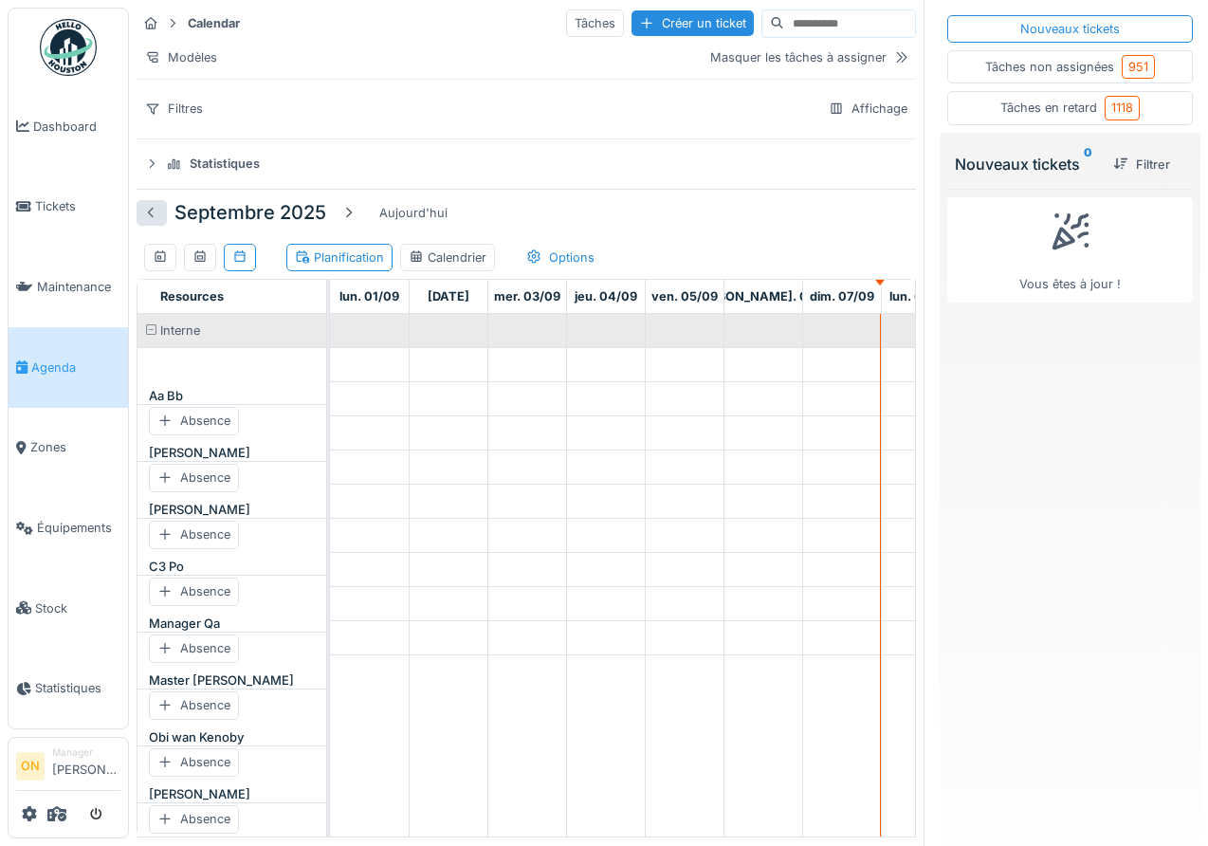
click at [148, 212] on div at bounding box center [151, 213] width 15 height 18
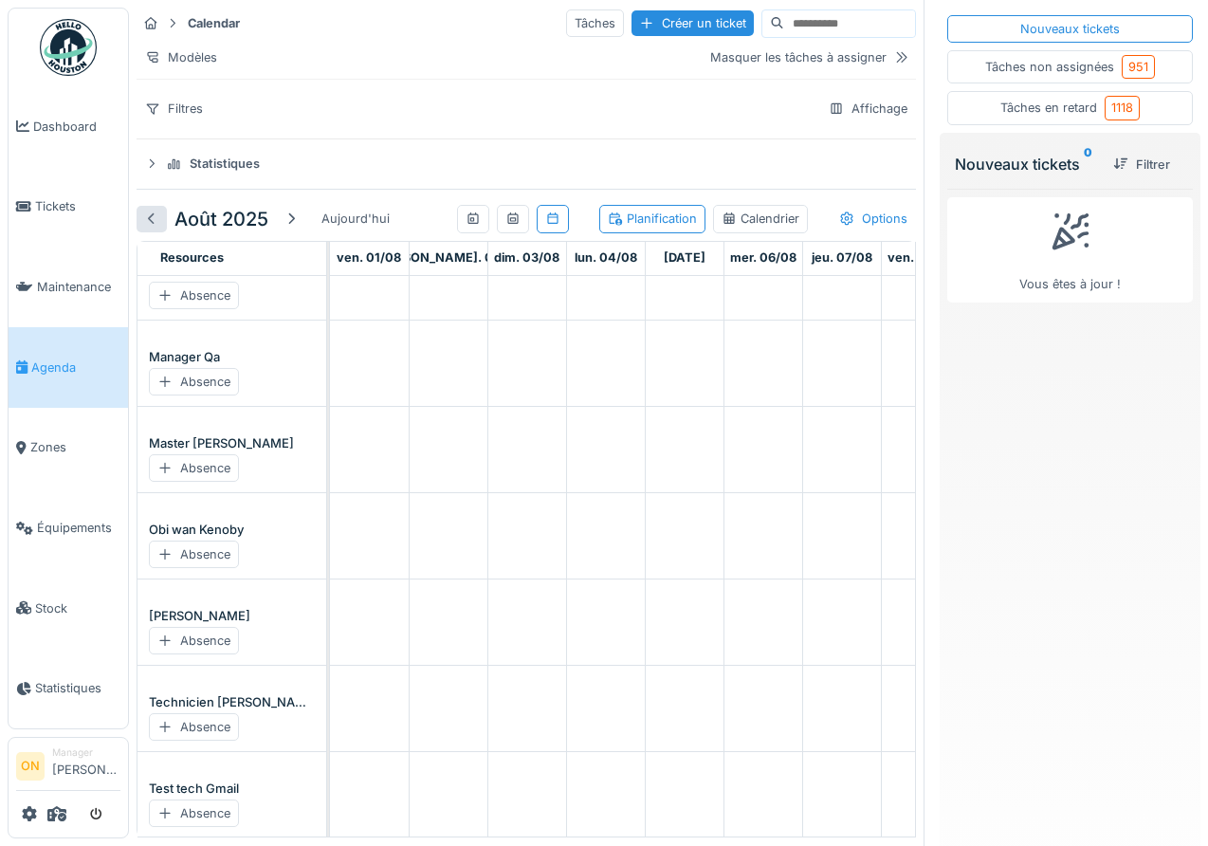
click at [148, 216] on div at bounding box center [151, 219] width 15 height 18
click at [146, 218] on div at bounding box center [151, 219] width 15 height 18
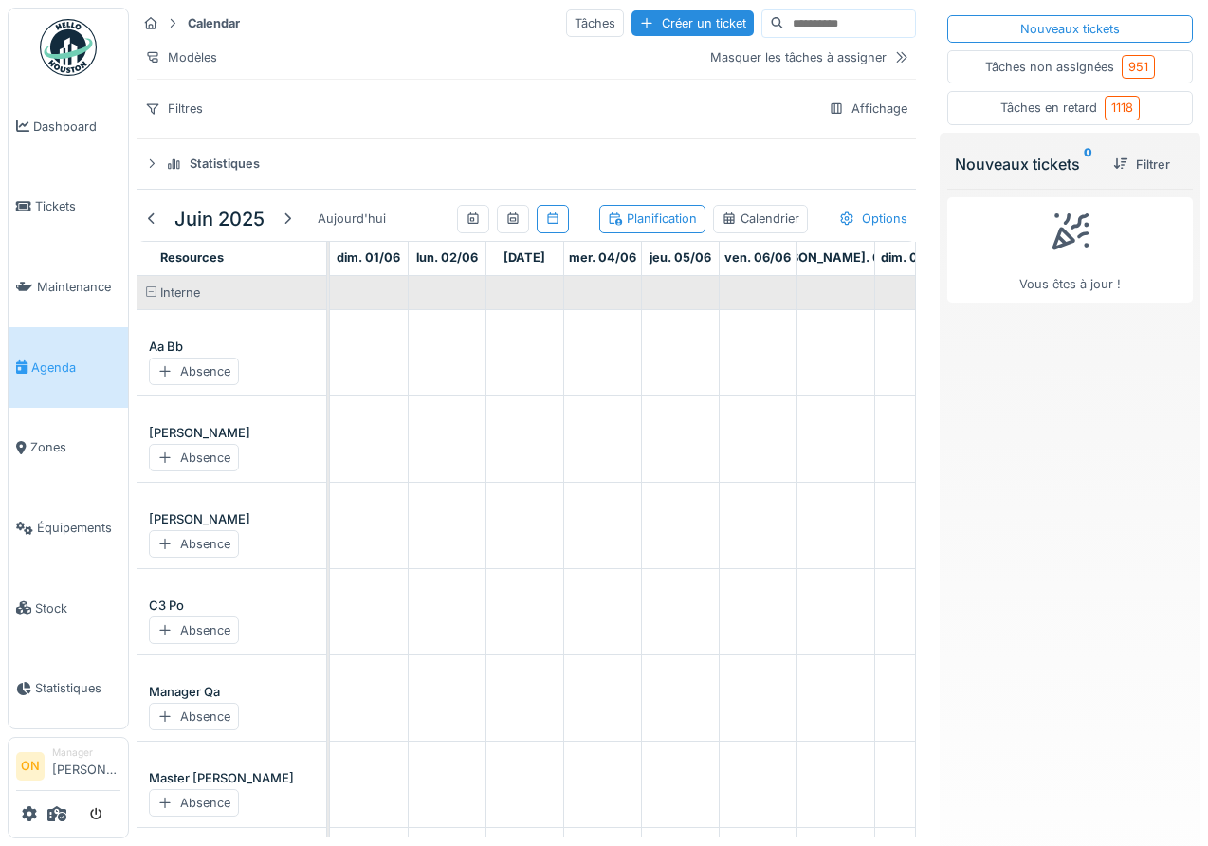
drag, startPoint x: 147, startPoint y: 213, endPoint x: 175, endPoint y: 212, distance: 27.5
click at [147, 213] on div at bounding box center [151, 219] width 15 height 18
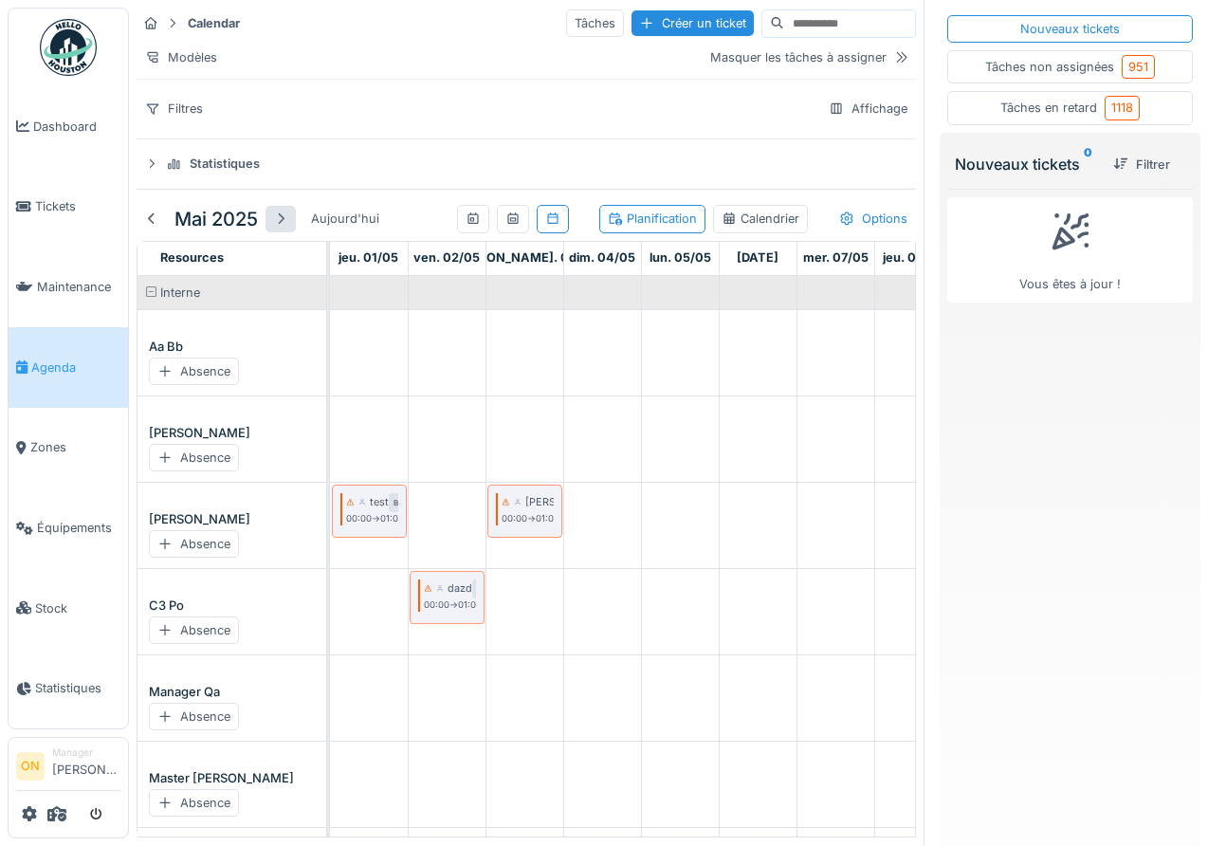
click at [287, 219] on div at bounding box center [280, 219] width 15 height 18
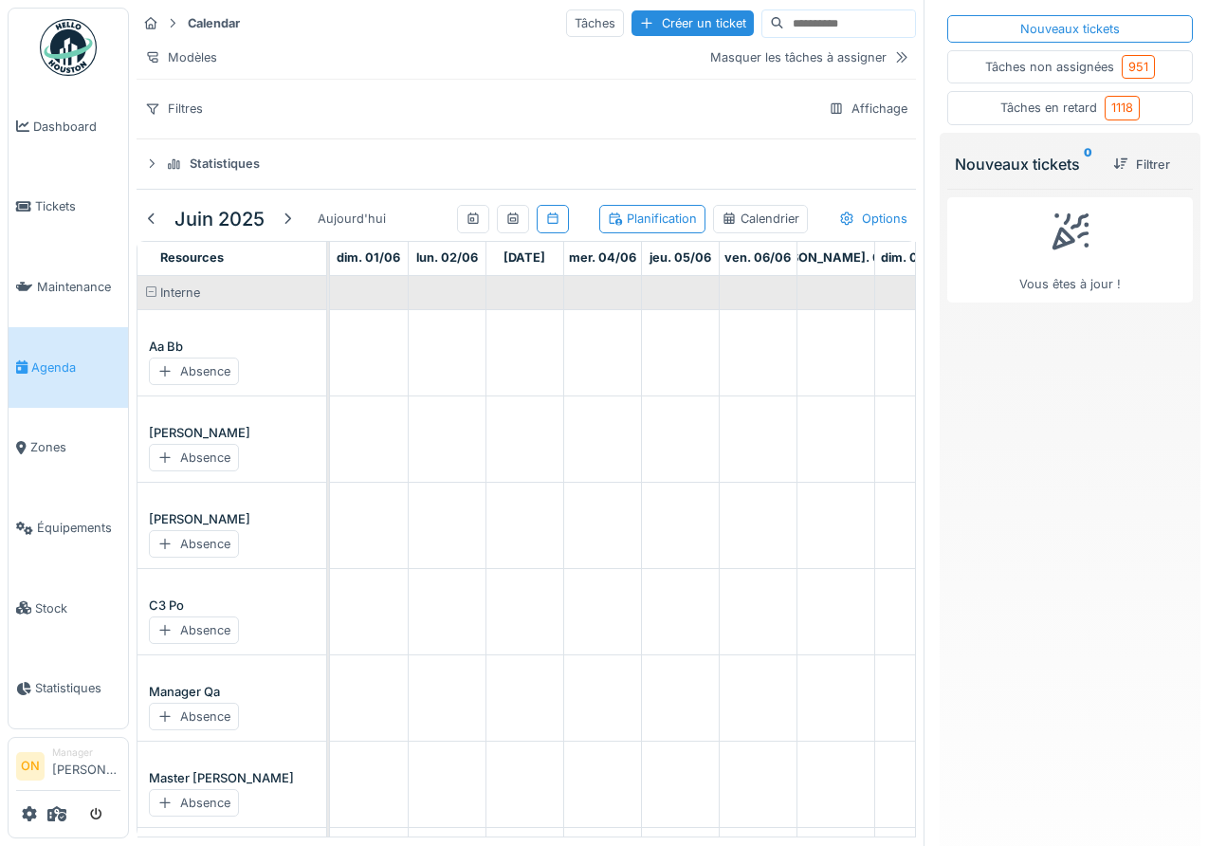
click at [374, 127] on div "Calendar Tâches Créer un ticket Modèles Masquer les tâches à assigner Filtres A…" at bounding box center [526, 65] width 795 height 131
